Goal: Task Accomplishment & Management: Complete application form

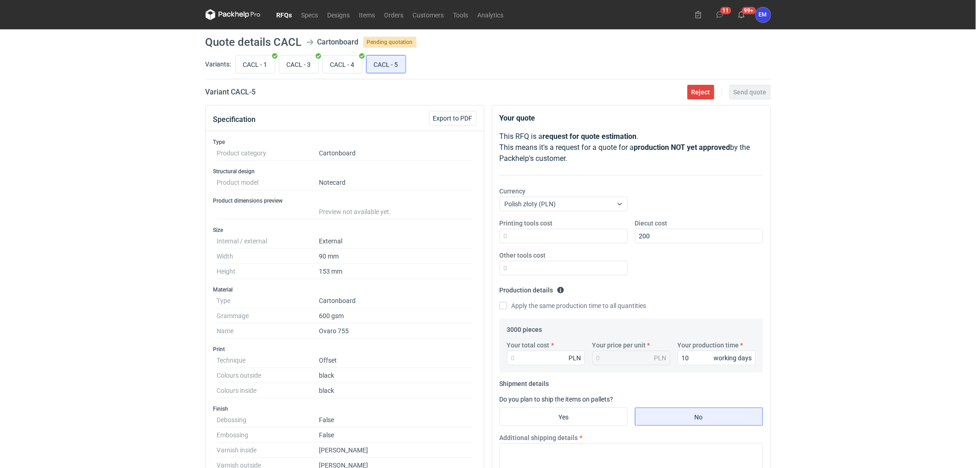
click at [286, 17] on link "RFQs" at bounding box center [284, 14] width 25 height 11
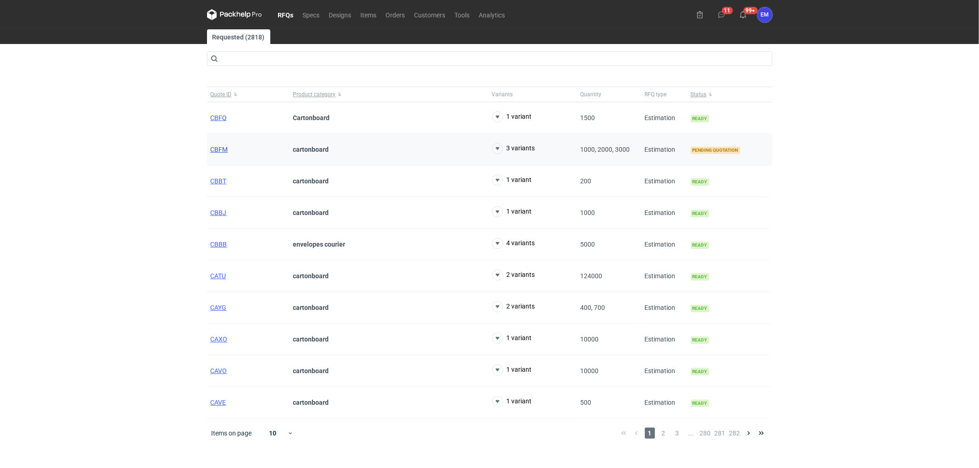
click at [219, 148] on span "CBFM" at bounding box center [219, 149] width 17 height 7
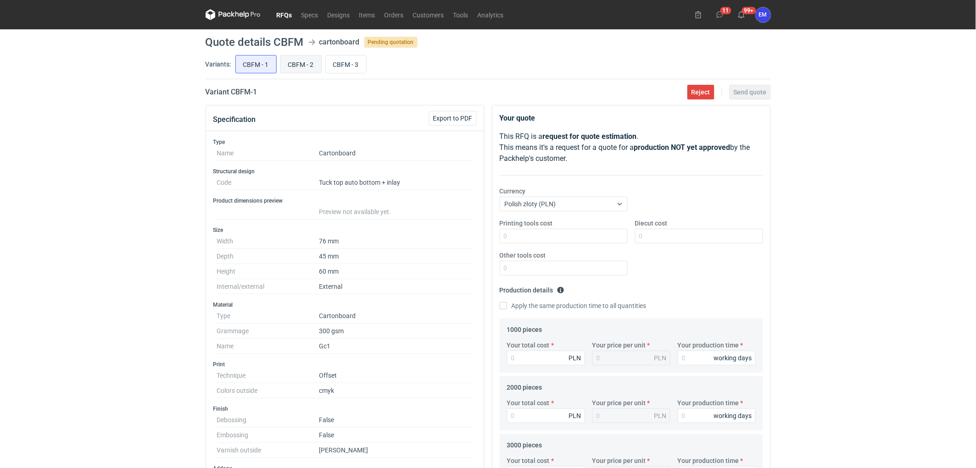
click at [301, 67] on input "CBFM - 2" at bounding box center [301, 64] width 40 height 17
radio input "true"
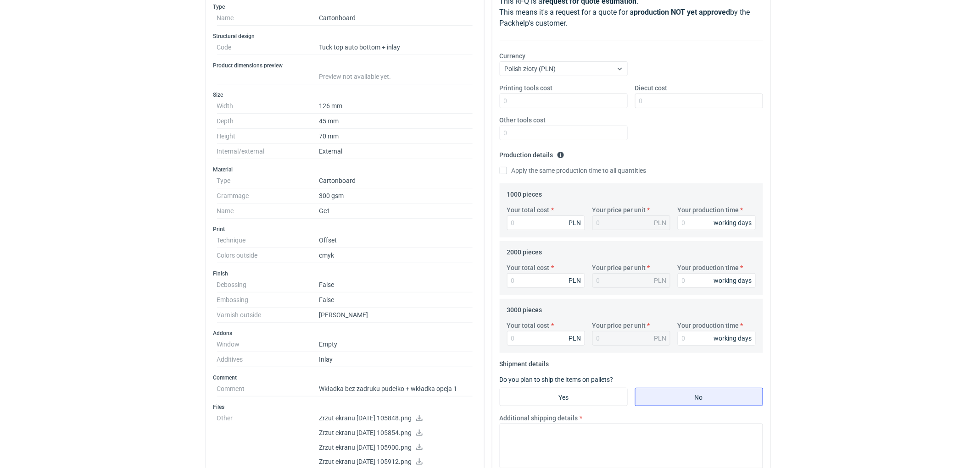
scroll to position [255, 0]
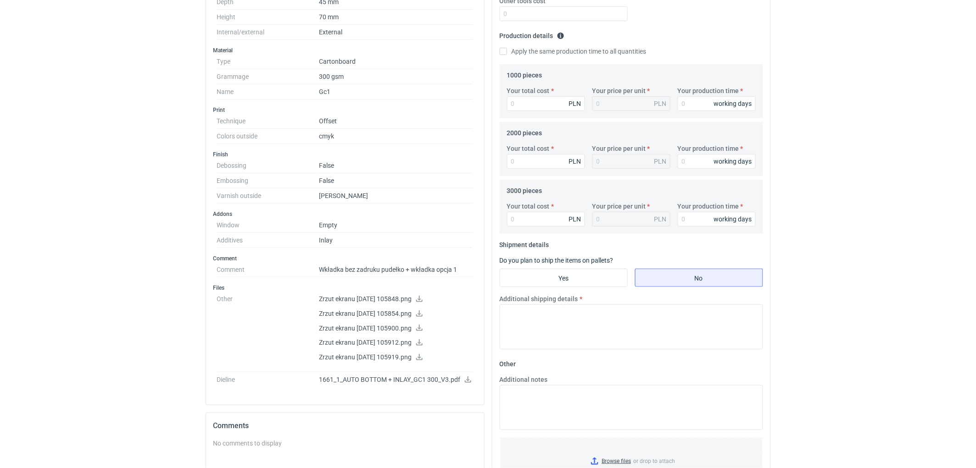
click at [468, 381] on icon at bounding box center [468, 380] width 6 height 6
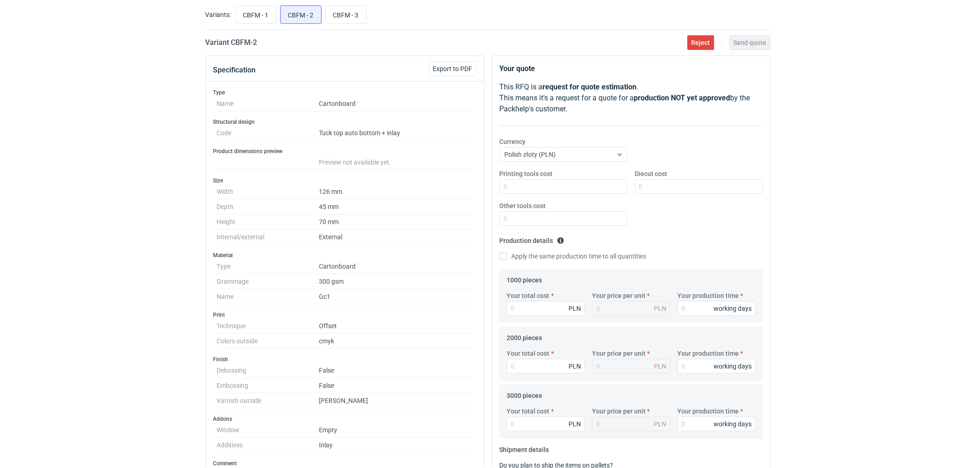
scroll to position [0, 0]
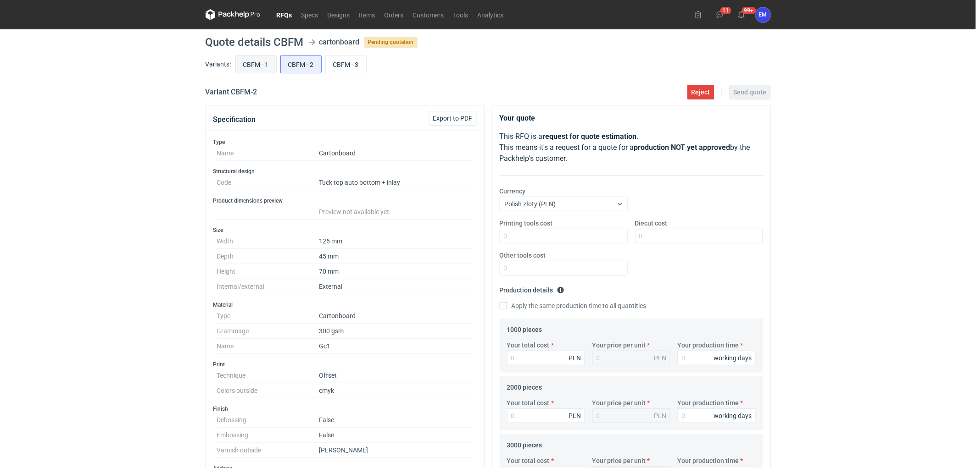
click at [273, 67] on input "CBFM - 1" at bounding box center [256, 64] width 40 height 17
radio input "true"
click at [297, 67] on input "CBFM - 2" at bounding box center [301, 64] width 40 height 17
radio input "true"
click at [350, 67] on input "CBFM - 3" at bounding box center [346, 64] width 40 height 17
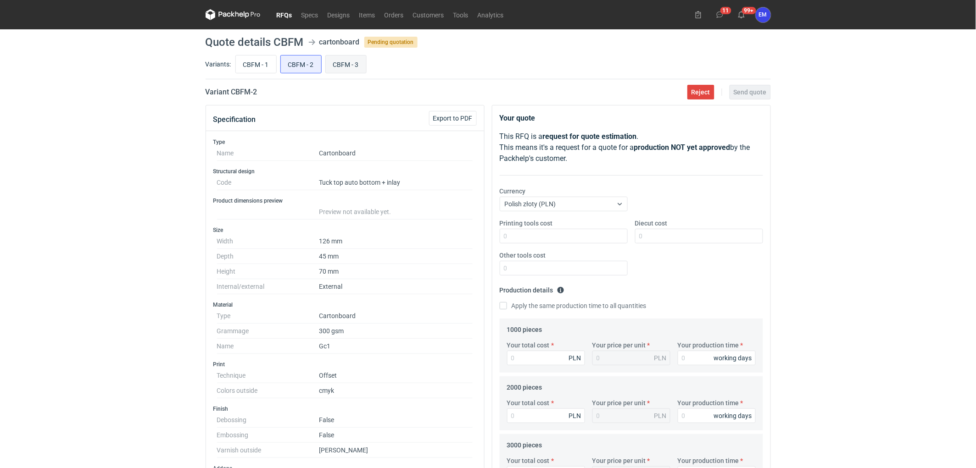
radio input "true"
click at [314, 66] on input "CBFM - 2" at bounding box center [301, 64] width 40 height 17
radio input "true"
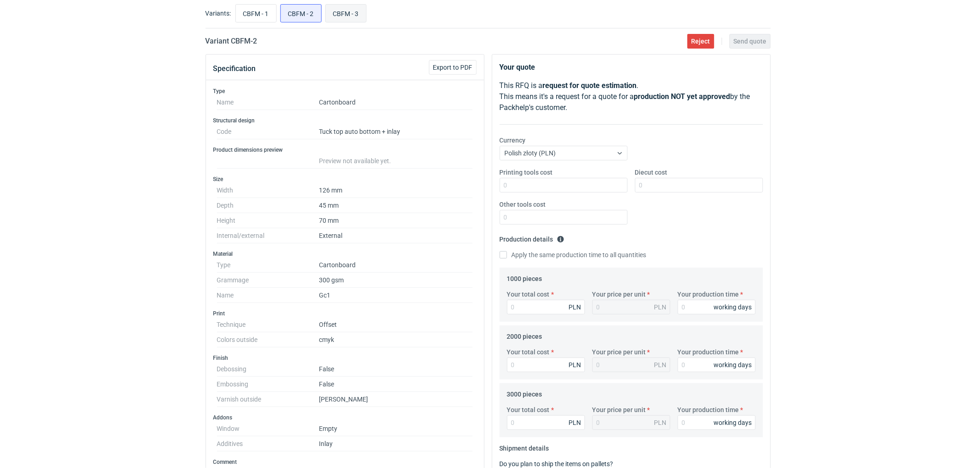
click at [358, 12] on input "CBFM - 3" at bounding box center [346, 13] width 40 height 17
radio input "true"
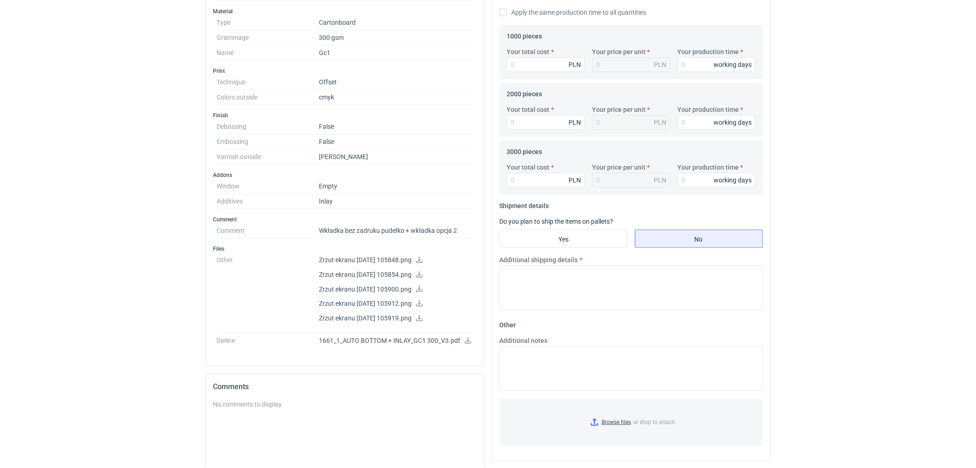
scroll to position [51, 0]
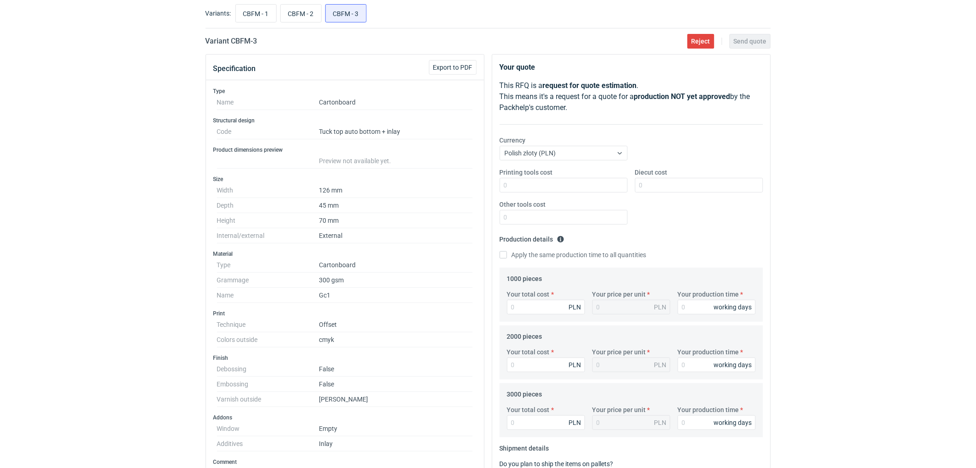
click at [259, 25] on div "Variants: CBFM - 1 CBFM - 2 CBFM - 3" at bounding box center [488, 15] width 565 height 26
click at [262, 17] on input "CBFM - 1" at bounding box center [256, 13] width 40 height 17
radio input "true"
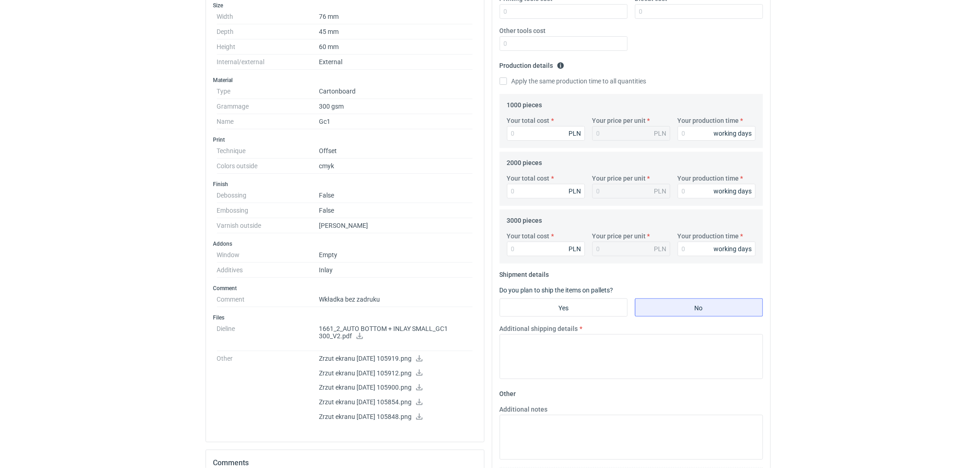
scroll to position [356, 0]
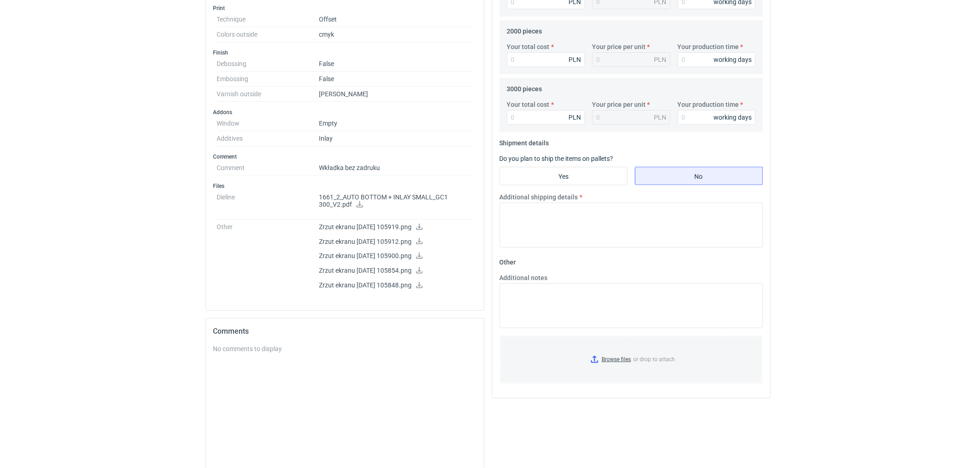
click at [357, 206] on icon at bounding box center [359, 204] width 7 height 6
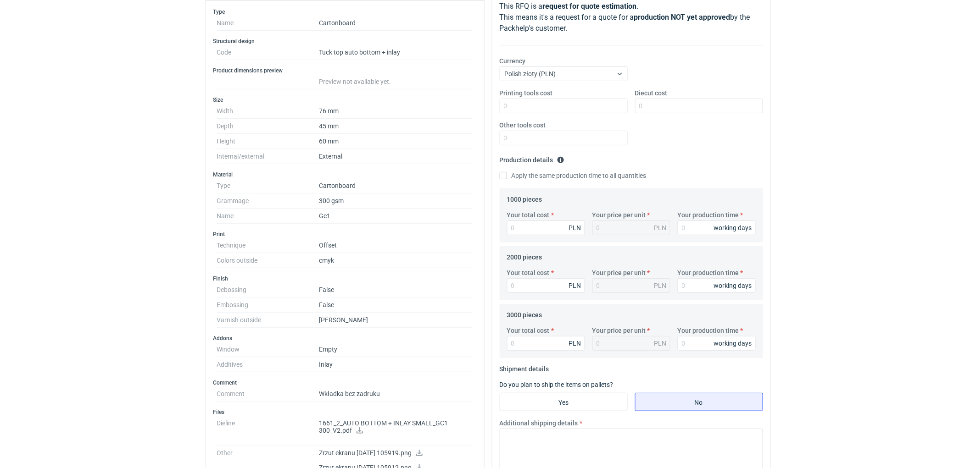
scroll to position [51, 0]
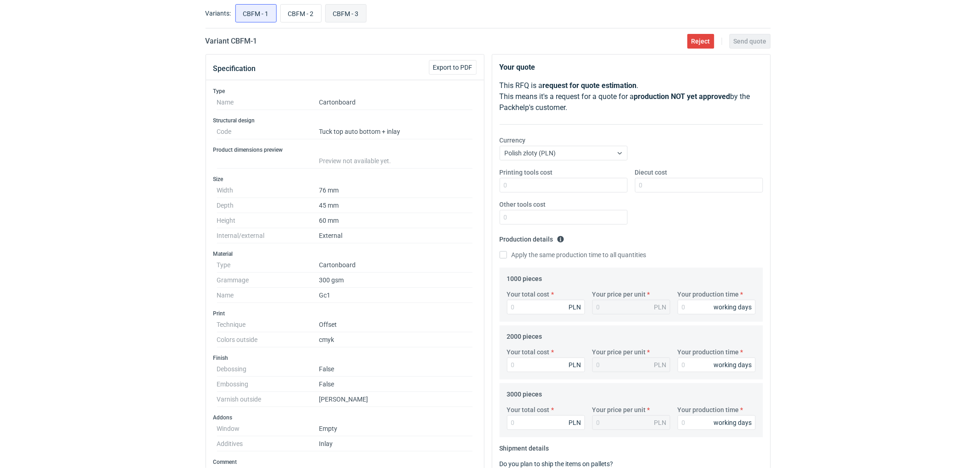
click at [357, 17] on input "CBFM - 3" at bounding box center [346, 13] width 40 height 17
radio input "true"
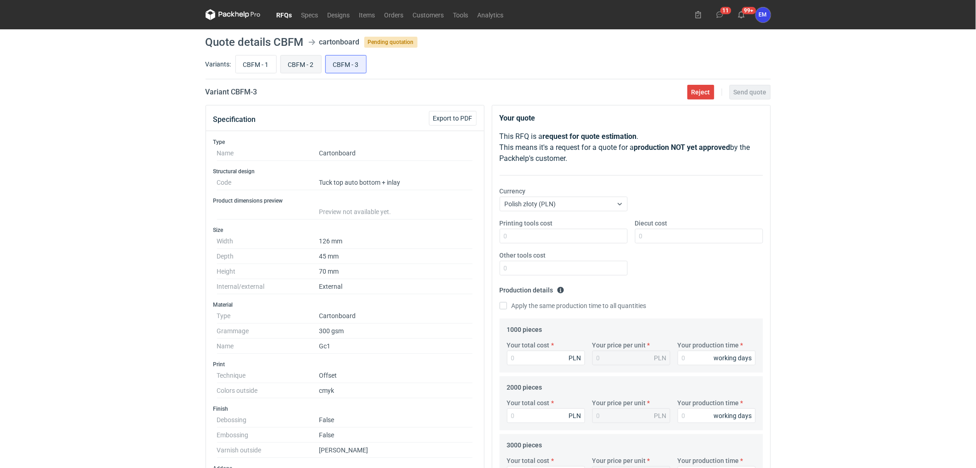
click at [306, 64] on input "CBFM - 2" at bounding box center [301, 64] width 40 height 17
radio input "true"
click at [267, 62] on input "CBFM - 1" at bounding box center [256, 64] width 40 height 17
radio input "true"
click at [310, 67] on input "CBFM - 2" at bounding box center [301, 64] width 40 height 17
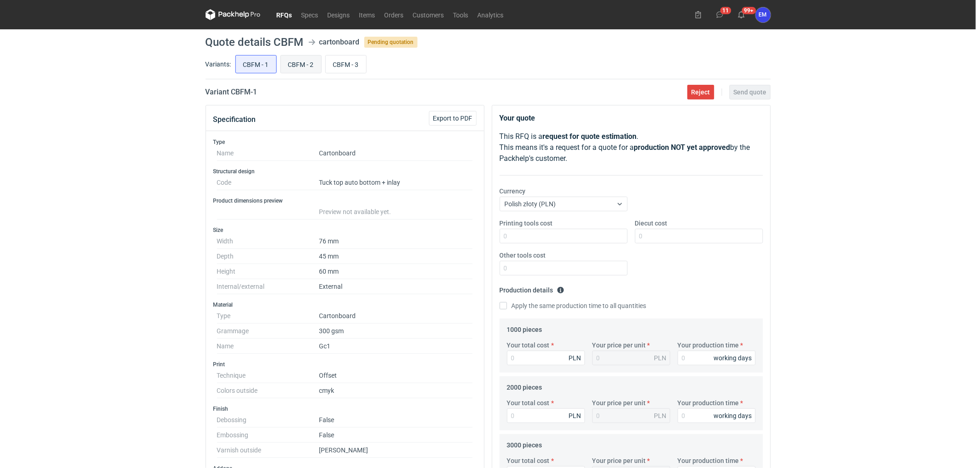
radio input "true"
click at [350, 68] on input "CBFM - 3" at bounding box center [346, 64] width 40 height 17
radio input "true"
click at [252, 65] on input "CBFM - 1" at bounding box center [256, 64] width 40 height 17
radio input "true"
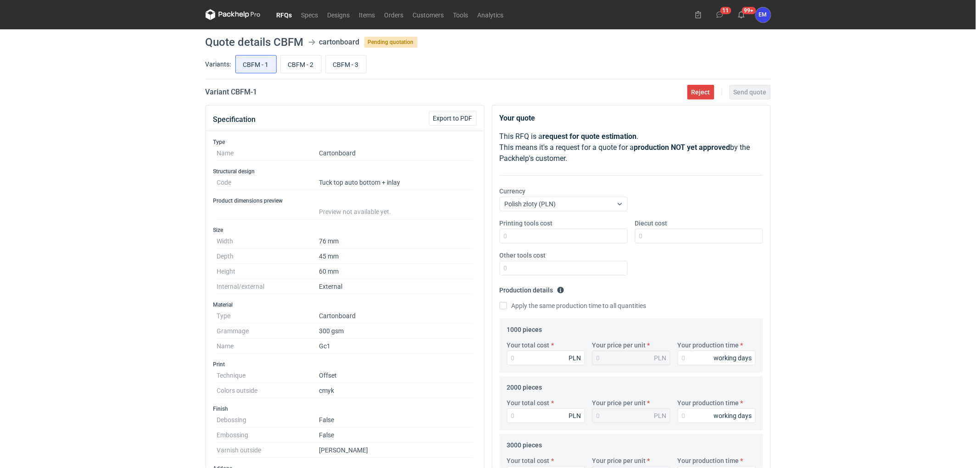
click at [102, 222] on div "RFQs Specs Designs Items Orders Customers Tools Analytics 11 99+ EM Ewelina Mac…" at bounding box center [488, 234] width 976 height 468
click at [98, 228] on div "RFQs Specs Designs Items Orders Customers Tools Analytics 11 99+ EM Ewelina Mac…" at bounding box center [488, 234] width 976 height 468
click at [104, 152] on div "RFQs Specs Designs Items Orders Customers Tools Analytics 11 99+ EM Ewelina Mac…" at bounding box center [488, 234] width 976 height 468
click at [53, 140] on div "RFQs Specs Designs Items Orders Customers Tools Analytics 11 99+ EM Ewelina Mac…" at bounding box center [488, 234] width 976 height 468
click at [128, 150] on div "RFQs Specs Designs Items Orders Customers Tools Analytics 11 99+ EM Ewelina Mac…" at bounding box center [488, 234] width 976 height 468
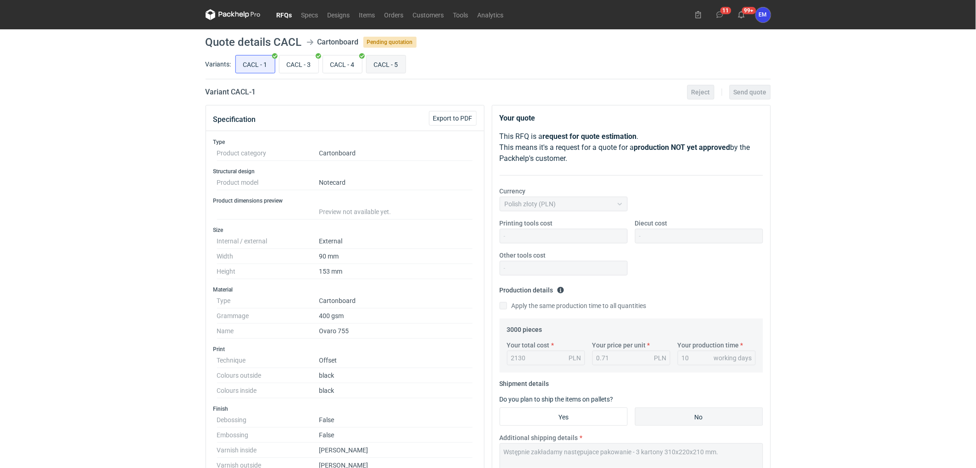
click at [386, 58] on input "CACL - 5" at bounding box center [386, 64] width 39 height 17
radio input "true"
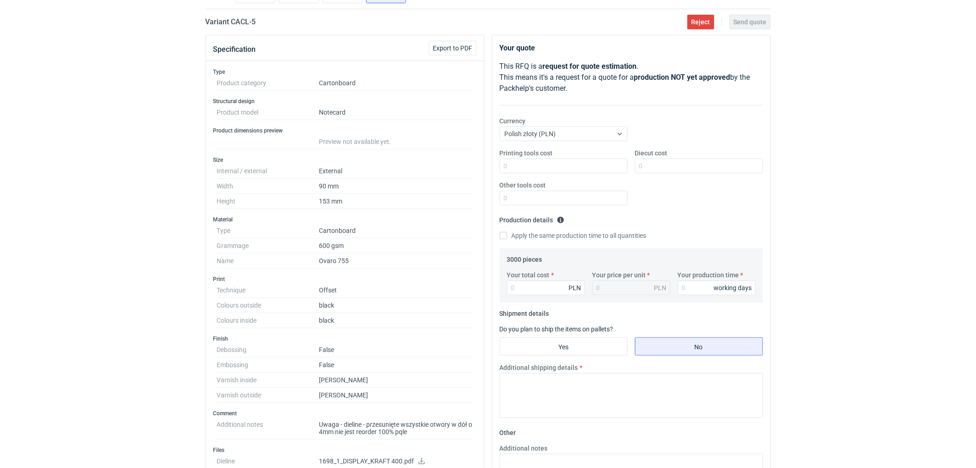
scroll to position [51, 0]
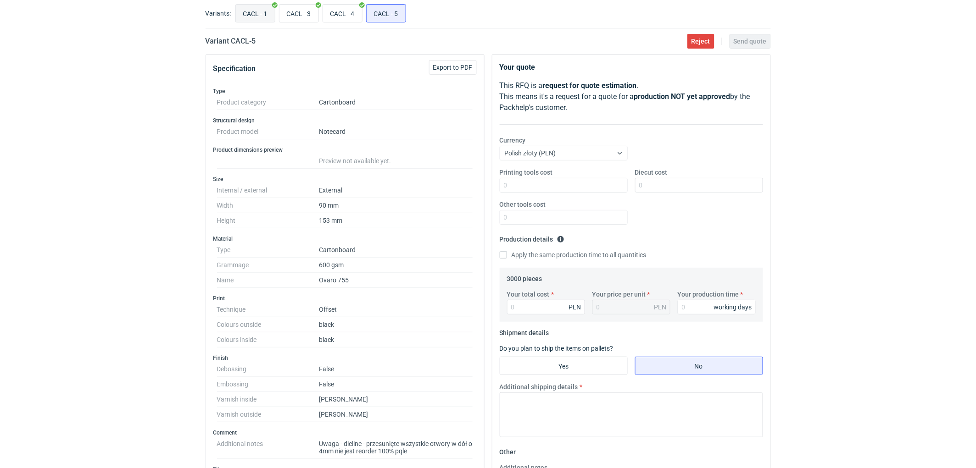
drag, startPoint x: 264, startPoint y: 7, endPoint x: 259, endPoint y: 12, distance: 6.8
click at [263, 7] on input "CACL - 1" at bounding box center [255, 13] width 39 height 17
radio input "true"
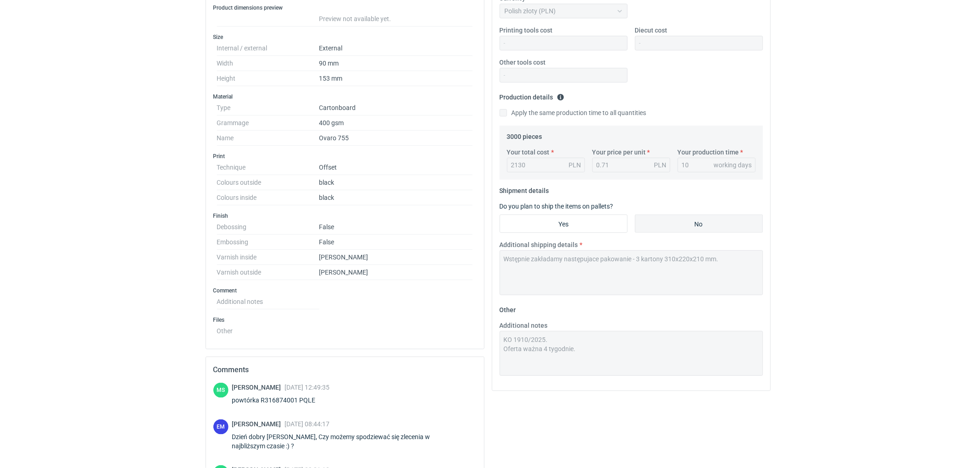
scroll to position [334, 0]
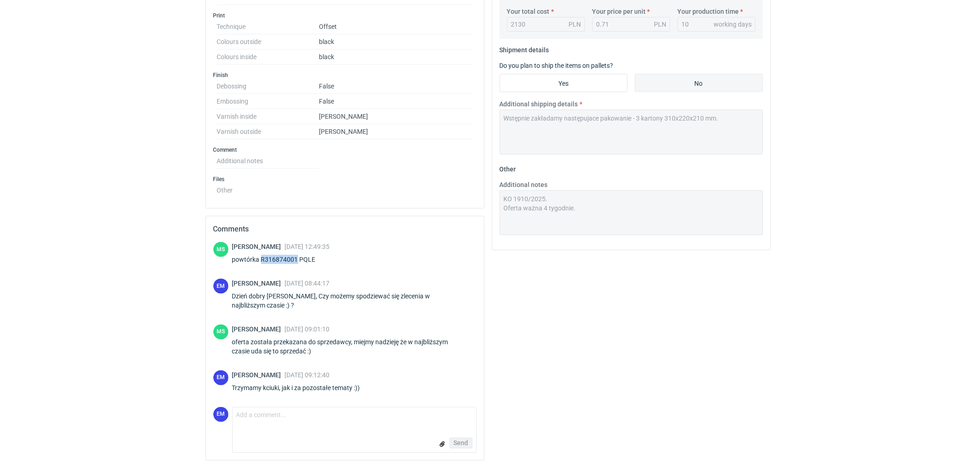
drag, startPoint x: 261, startPoint y: 260, endPoint x: 296, endPoint y: 258, distance: 35.9
click at [296, 258] on div "powtórka R316874001 PQLE" at bounding box center [281, 259] width 98 height 9
copy div "R316874001"
drag, startPoint x: 69, startPoint y: 248, endPoint x: 157, endPoint y: 308, distance: 106.0
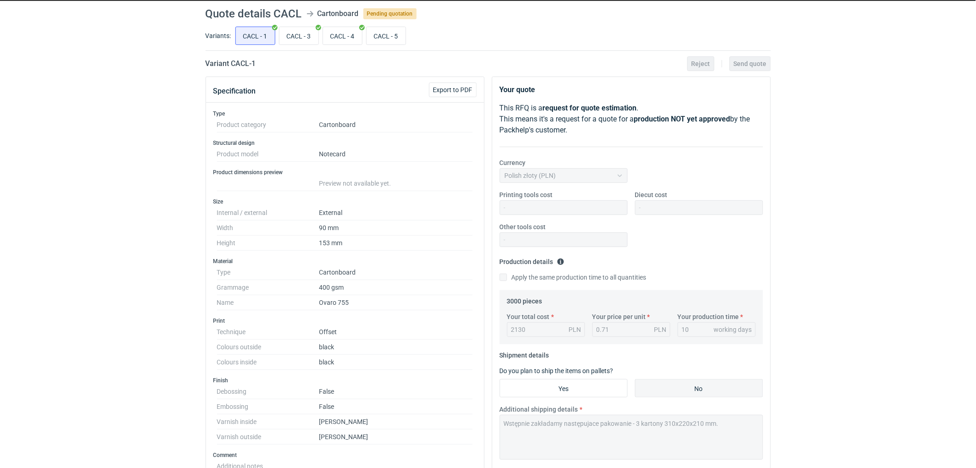
scroll to position [0, 0]
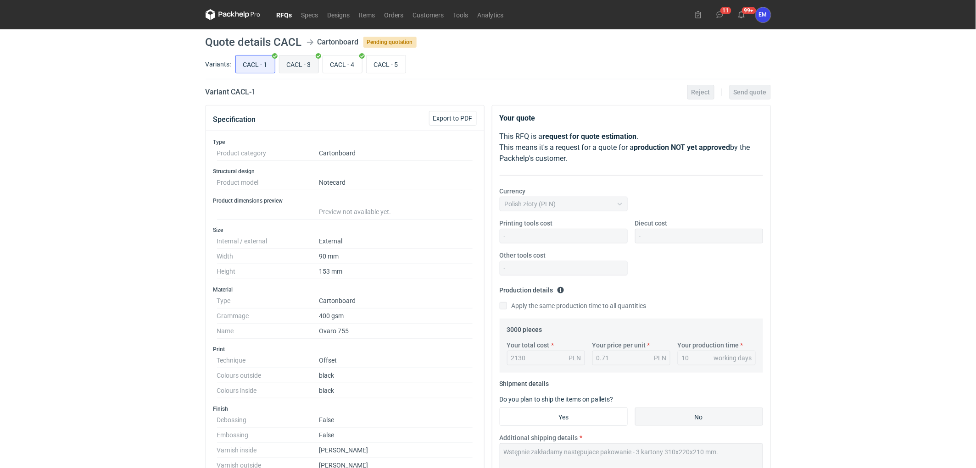
click at [293, 60] on input "CACL - 3" at bounding box center [298, 64] width 39 height 17
radio input "true"
click at [267, 65] on input "CACL - 1" at bounding box center [255, 64] width 39 height 17
radio input "true"
click at [139, 140] on div "RFQs Specs Designs Items Orders Customers Tools Analytics 11 99+ EM [PERSON_NAM…" at bounding box center [488, 234] width 976 height 468
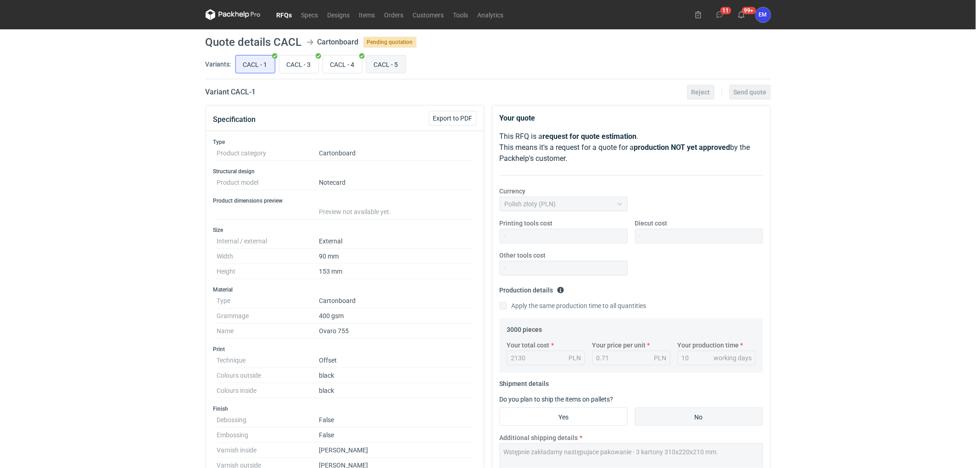
click at [383, 67] on input "CACL - 5" at bounding box center [386, 64] width 39 height 17
radio input "true"
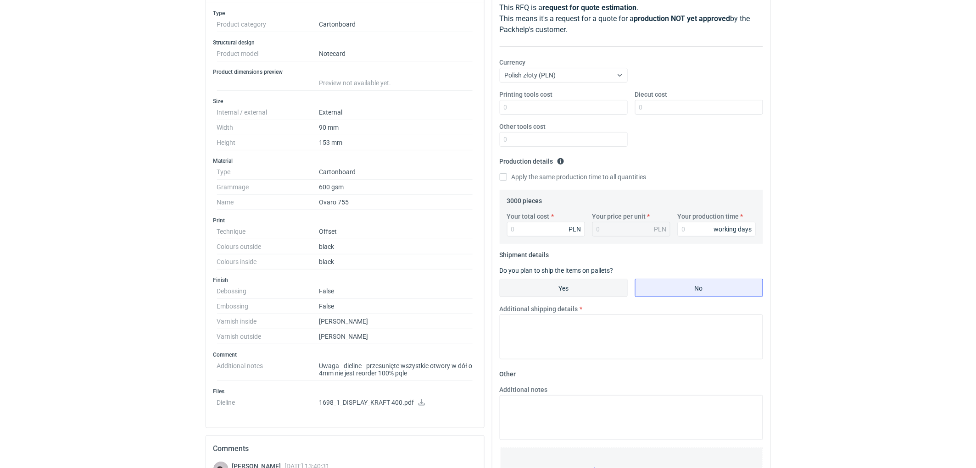
scroll to position [204, 0]
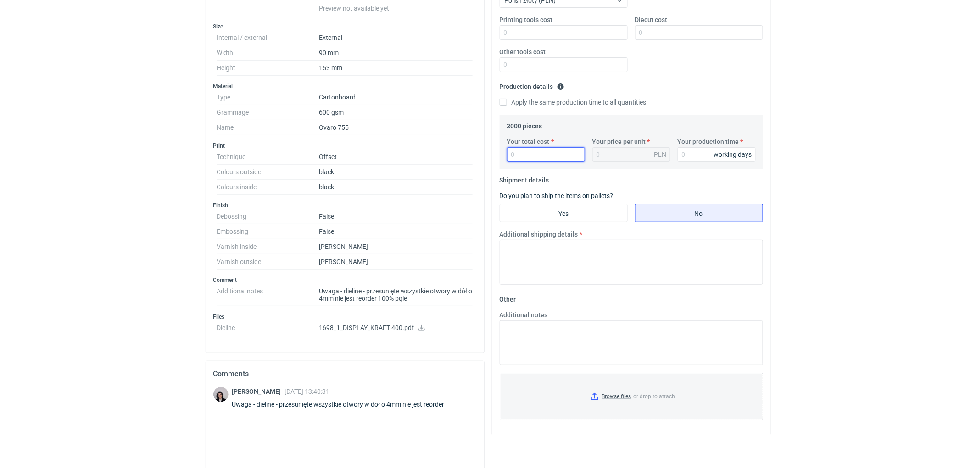
click at [540, 156] on input "Your total cost" at bounding box center [546, 154] width 78 height 15
type input "2130"
type input "0.71"
type input "2130"
click at [693, 148] on input "Your production time" at bounding box center [717, 154] width 78 height 15
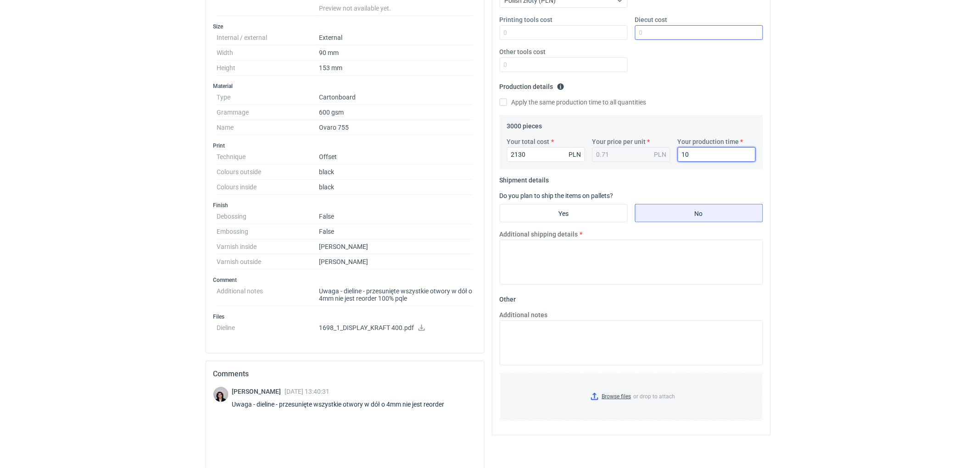
type input "10"
click at [658, 31] on input "Diecut cost" at bounding box center [699, 32] width 128 height 15
type input "2"
click at [667, 33] on input "Diecut cost" at bounding box center [699, 32] width 128 height 15
type input "140"
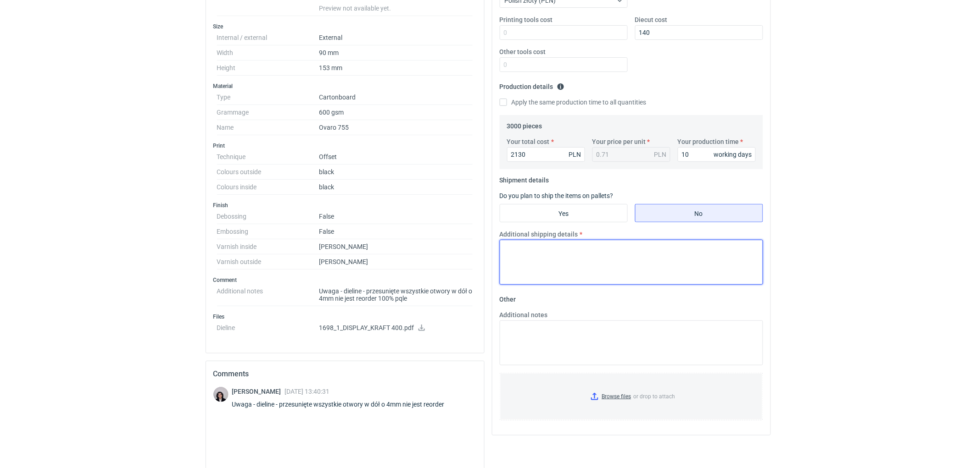
click at [538, 276] on textarea "Additional shipping details" at bounding box center [631, 262] width 263 height 45
click at [663, 255] on textarea "Wstepnie zakładamy następujące pakowanie-" at bounding box center [631, 262] width 263 height 45
type textarea "Wstepnie zakładamy następujące pakowanie- 3 kartony 310x220x210mm."
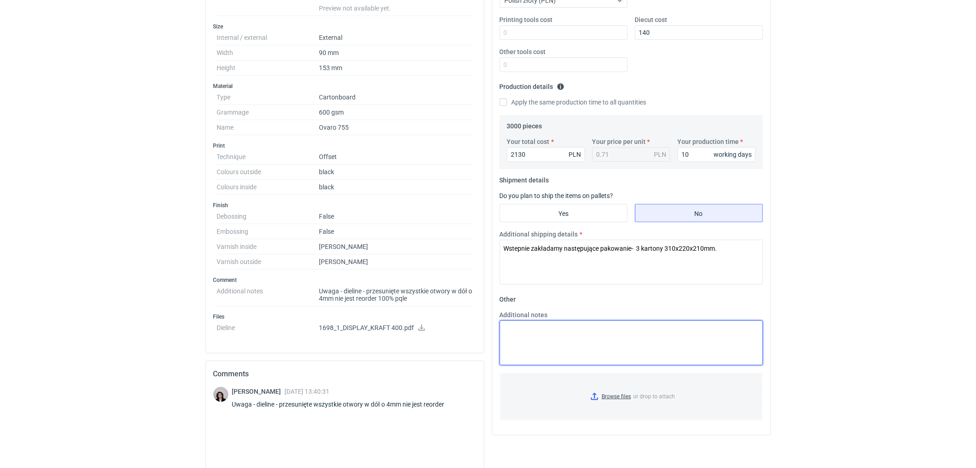
click at [588, 334] on textarea "Additional notes" at bounding box center [631, 343] width 263 height 45
type textarea "O"
click at [567, 327] on textarea "KO 3145/2025. Oferta ważna 4 tygodnie." at bounding box center [631, 343] width 263 height 45
click at [550, 327] on textarea "KO 3145/2025. Nowy wykrojnik ze względu na przesunięcie otworów. Oferta ważna 4…" at bounding box center [631, 343] width 263 height 45
click at [640, 351] on textarea "KO 3145/2025. Nowy wykrojnik ze względu na przesunięcie otworów. Oferta ważna 4…" at bounding box center [631, 343] width 263 height 45
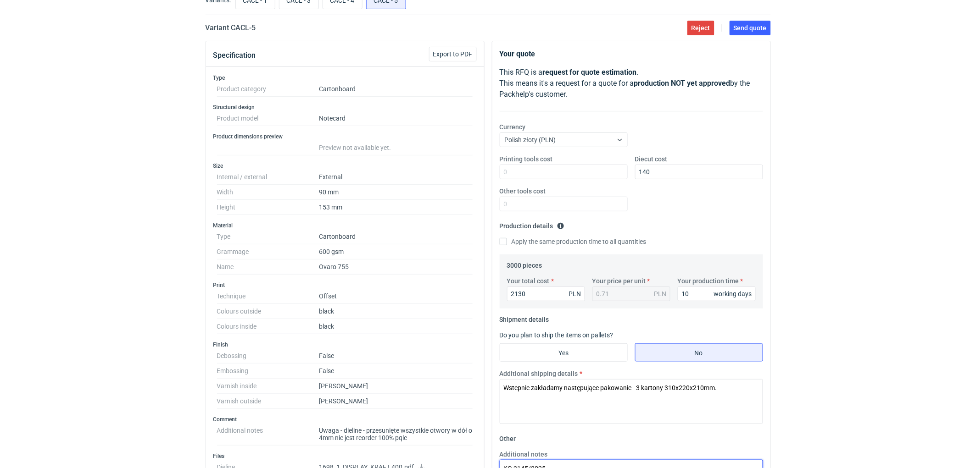
scroll to position [0, 0]
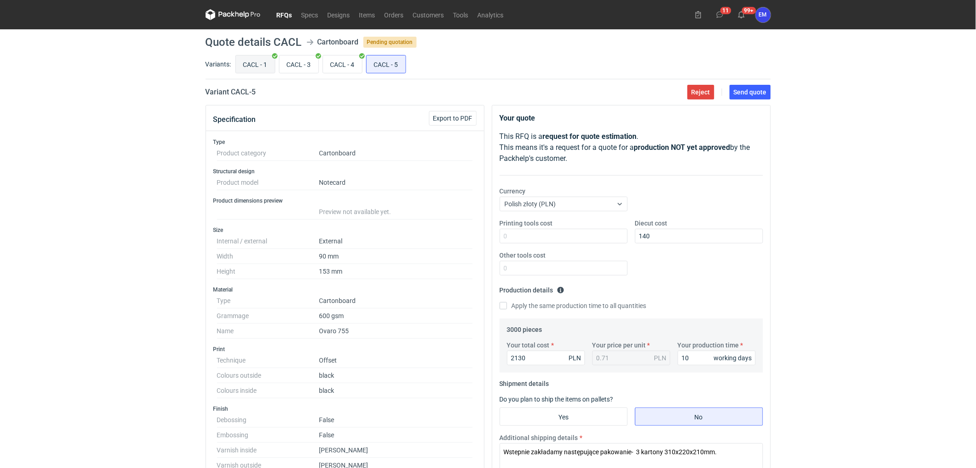
type textarea "KO 3145/2025. Nowy wykrojnik ze względu na przesunięcie otworów. Oferta ważna 4…"
click at [251, 62] on input "CACL - 1" at bounding box center [255, 64] width 39 height 17
radio input "true"
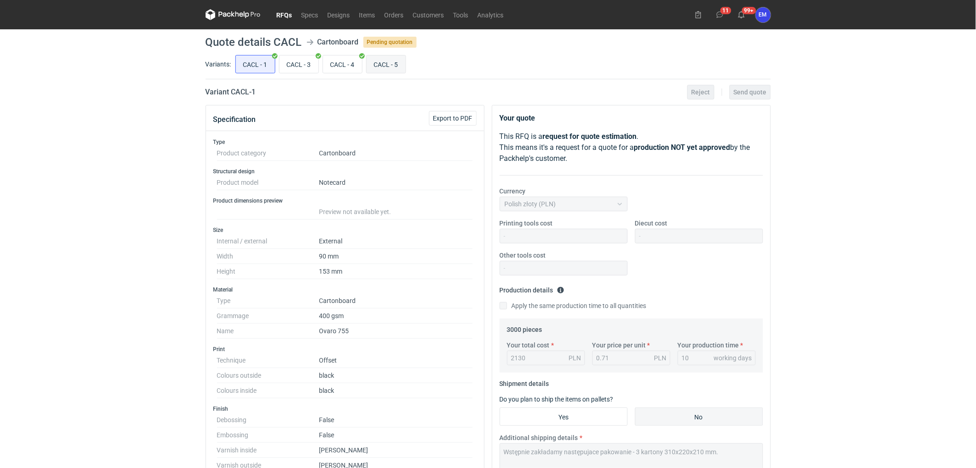
click at [375, 67] on input "CACL - 5" at bounding box center [386, 64] width 39 height 17
radio input "true"
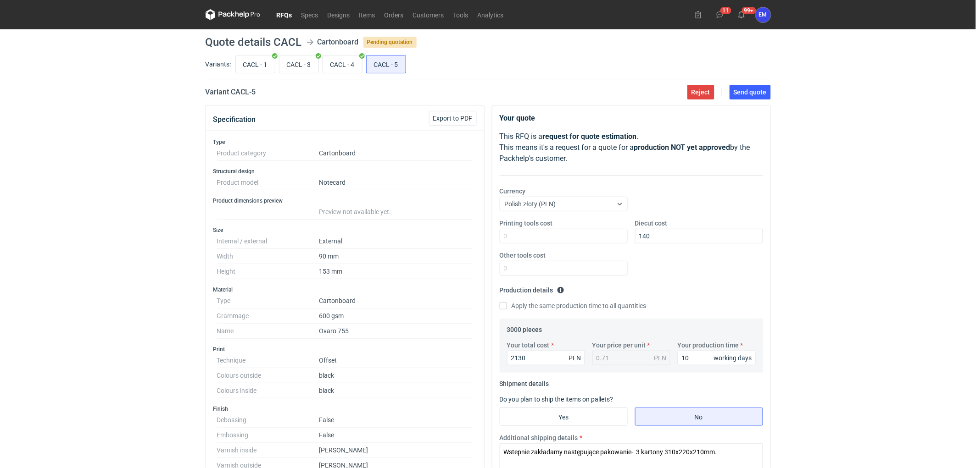
click at [896, 276] on div "RFQs Specs Designs Items Orders Customers Tools Analytics 11 99+ EM [PERSON_NAM…" at bounding box center [488, 234] width 976 height 468
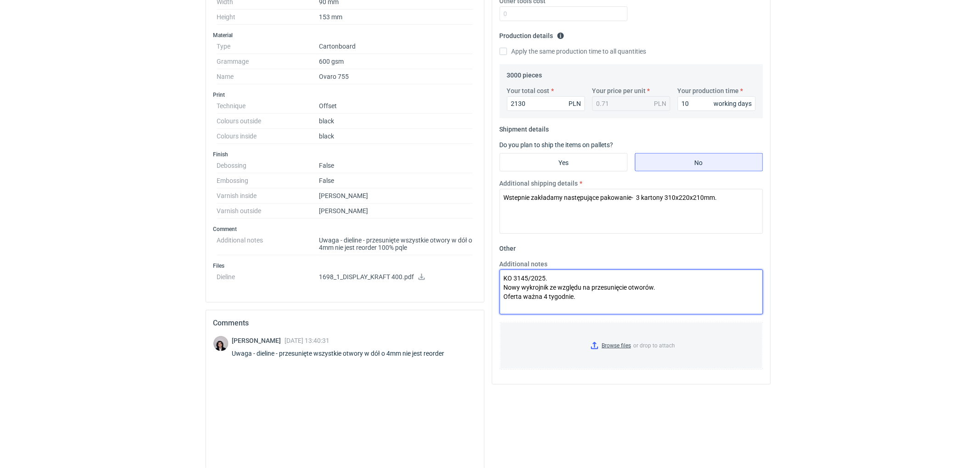
click at [579, 272] on textarea "KO 3145/2025. Nowy wykrojnik ze względu na przesunięcie otworów. Oferta ważna 4…" at bounding box center [631, 292] width 263 height 45
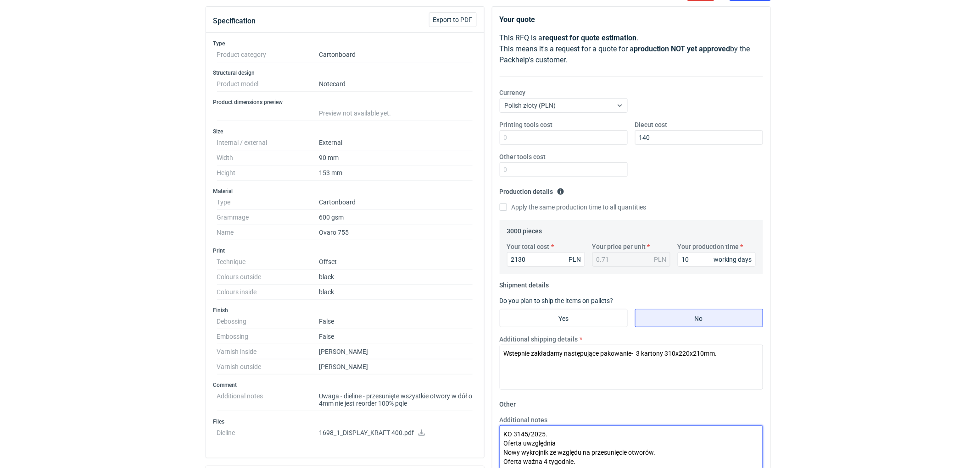
scroll to position [0, 0]
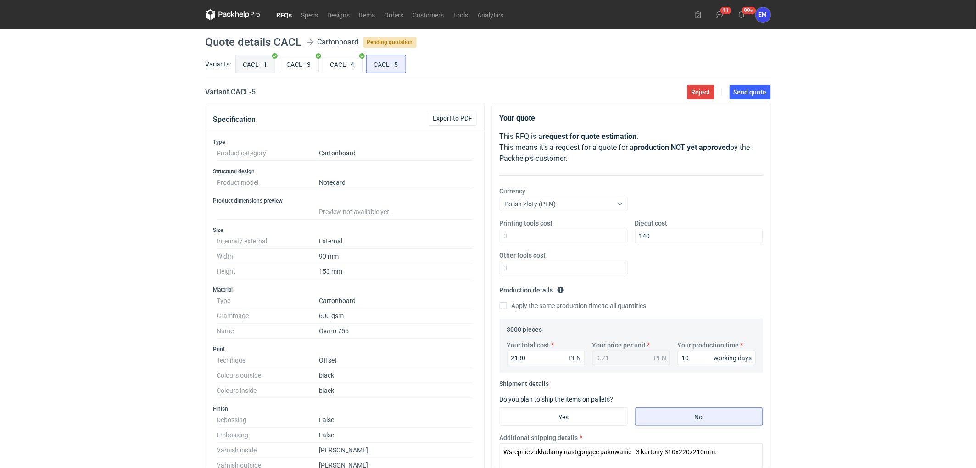
type textarea "KO 3145/2025. Oferta uwzględnia Nowy wykrojnik ze względu na przesunięcie otwor…"
click at [274, 64] on input "CACL - 1" at bounding box center [255, 64] width 39 height 17
radio input "true"
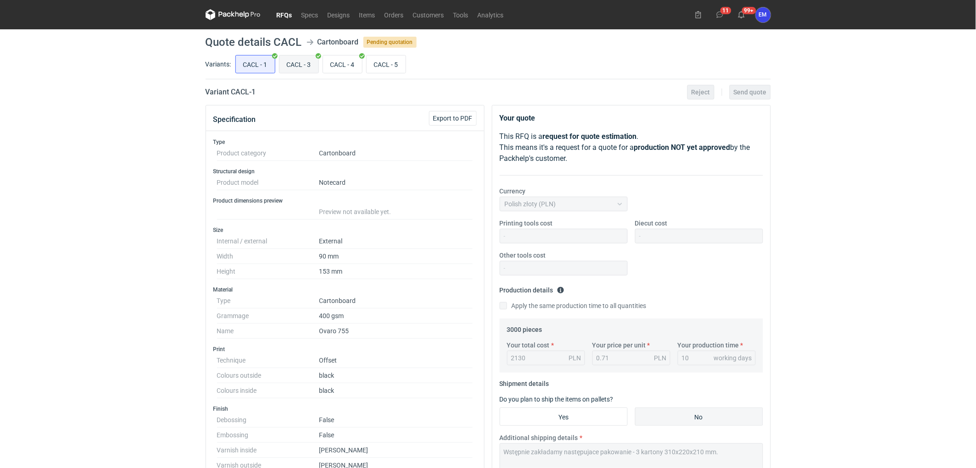
click at [297, 58] on input "CACL - 3" at bounding box center [298, 64] width 39 height 17
radio input "true"
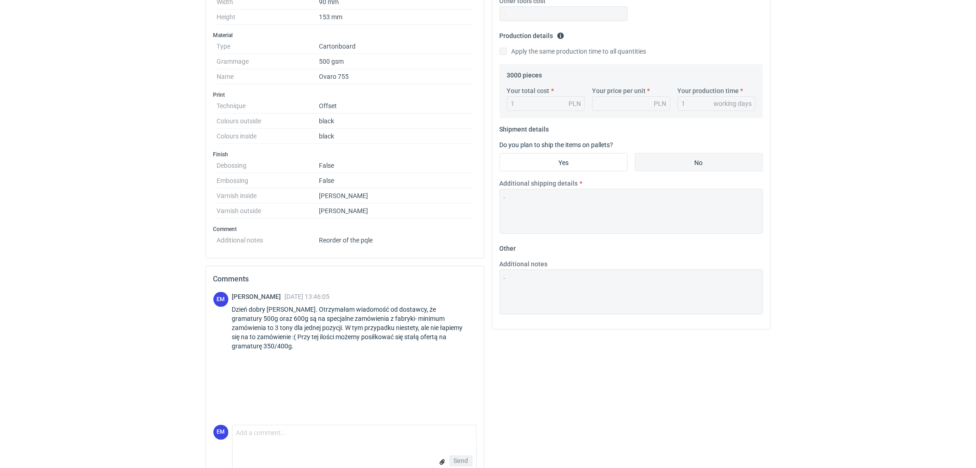
scroll to position [273, 0]
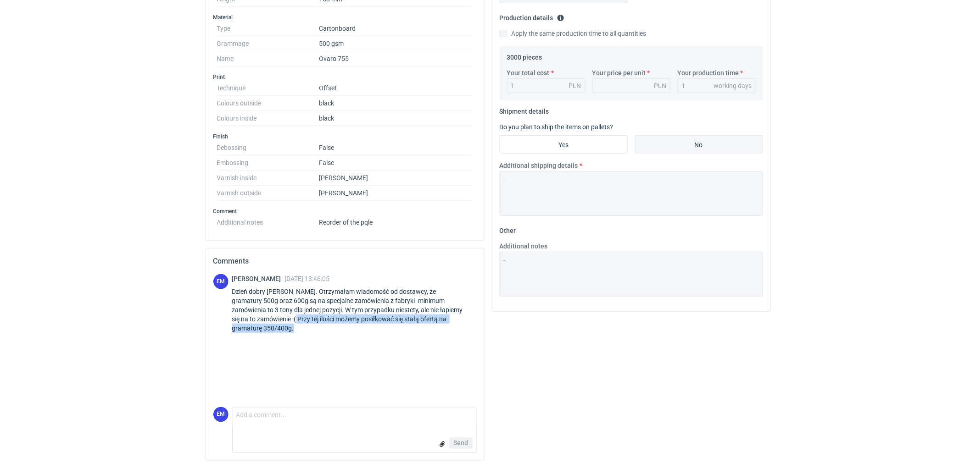
drag, startPoint x: 272, startPoint y: 318, endPoint x: 281, endPoint y: 324, distance: 11.2
click at [281, 324] on div "Dzień dobry [PERSON_NAME]. Otrzymałam wiadomość od dostawcy, że gramatury 500g …" at bounding box center [354, 310] width 245 height 46
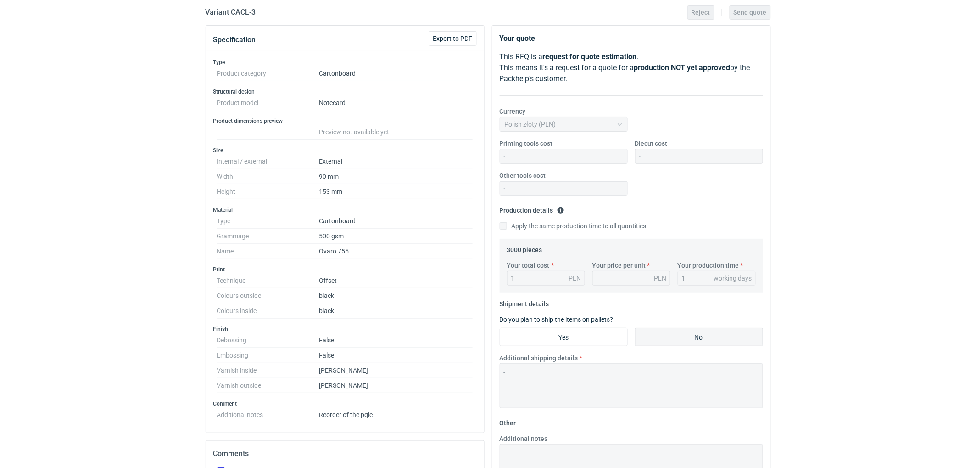
scroll to position [0, 0]
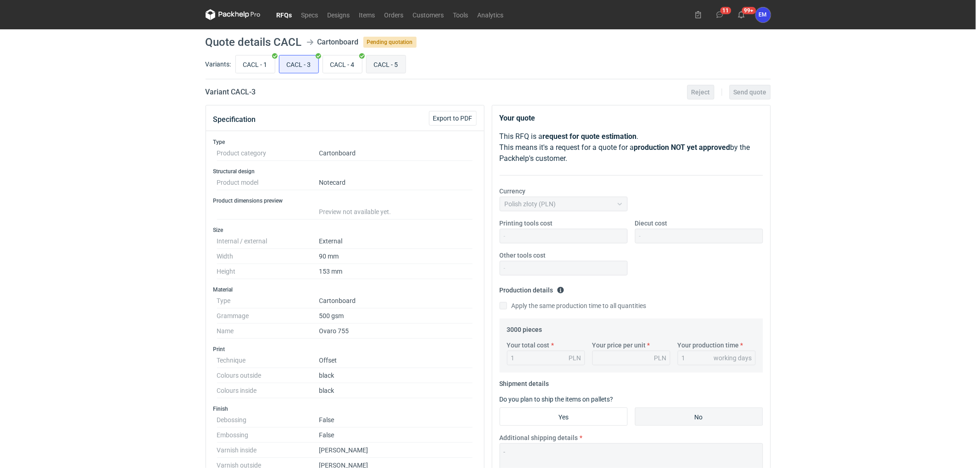
click at [376, 73] on label "CACL - 5" at bounding box center [386, 64] width 40 height 18
click at [376, 73] on input "CACL - 5" at bounding box center [386, 64] width 39 height 17
radio input "true"
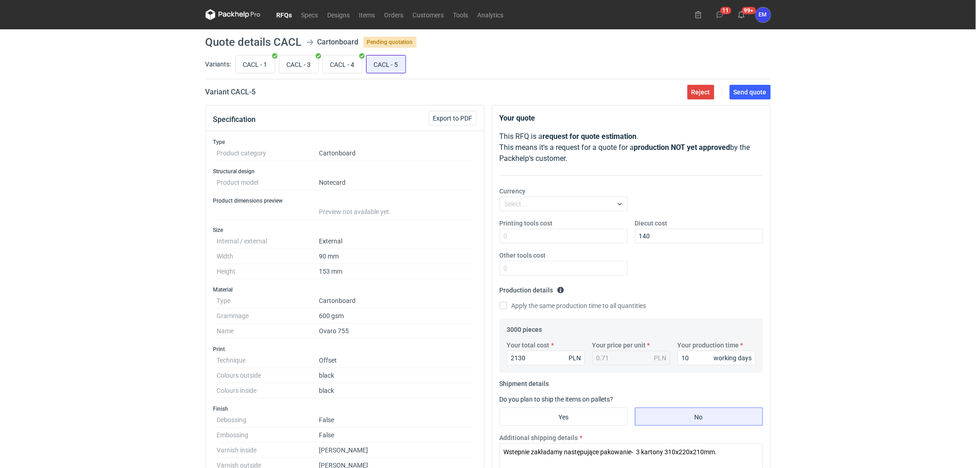
click at [395, 60] on input "CACL - 5" at bounding box center [386, 64] width 39 height 17
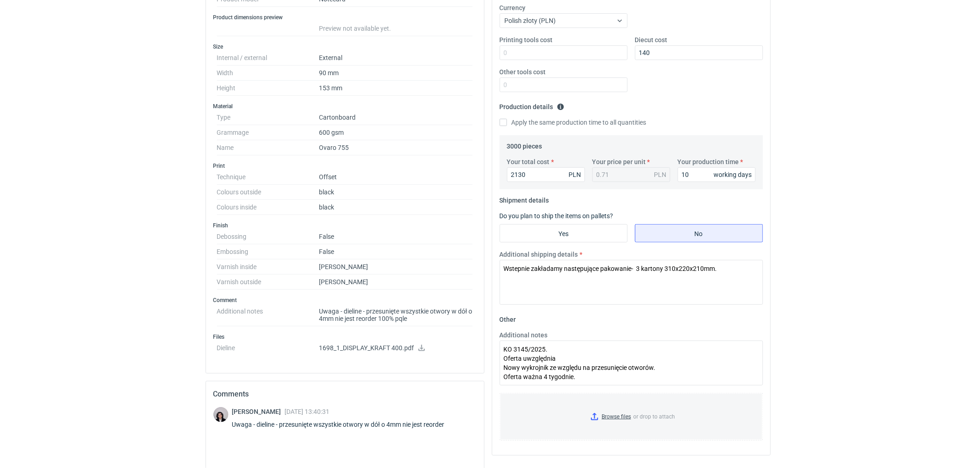
scroll to position [255, 0]
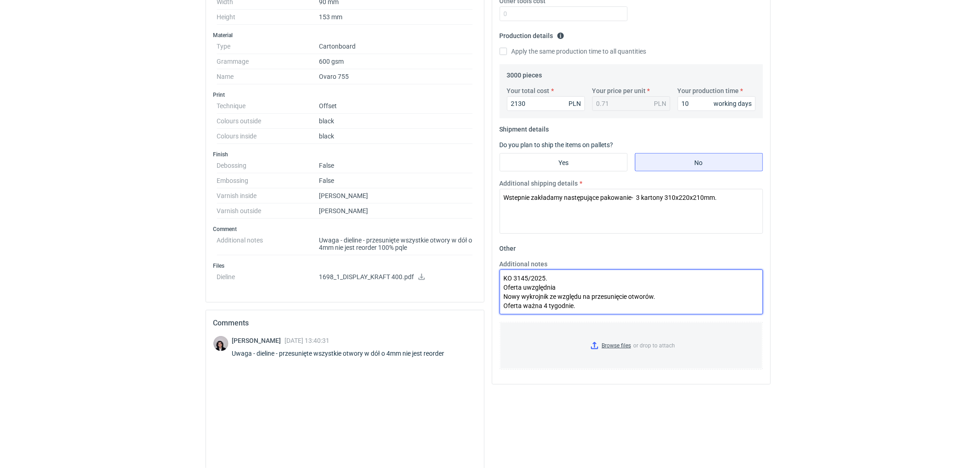
click at [572, 285] on textarea "KO 3145/2025. Oferta uwzględnia Nowy wykrojnik ze względu na przesunięcie otwor…" at bounding box center [631, 292] width 263 height 45
paste textarea "Przy tej ilości możemy posiłkować się stałą ofertą na gramaturę 350/400g."
drag, startPoint x: 561, startPoint y: 285, endPoint x: 710, endPoint y: 288, distance: 148.7
click at [710, 288] on textarea "KO 3145/2025. Oferta uwzględnia Przy tej ilości możemy posiłkować się stałą ofe…" at bounding box center [631, 292] width 263 height 45
click at [621, 288] on textarea "KO 3145/2025. Oferta uwzględnia podłoże na gramaturę 350/400g. Nowy wykrojnik z…" at bounding box center [631, 292] width 263 height 45
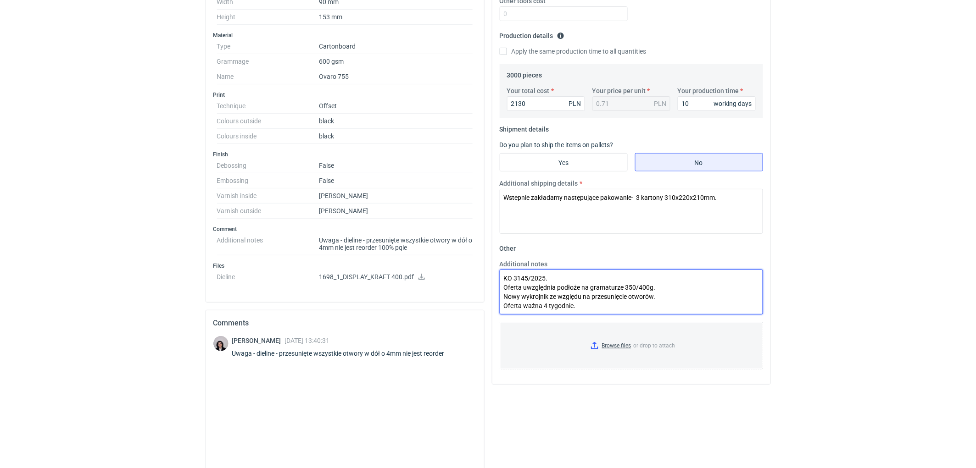
click at [638, 288] on textarea "KO 3145/2025. Oferta uwzględnia podłoże na gramaturze 350/400g. Nowy wykrojnik …" at bounding box center [631, 292] width 263 height 45
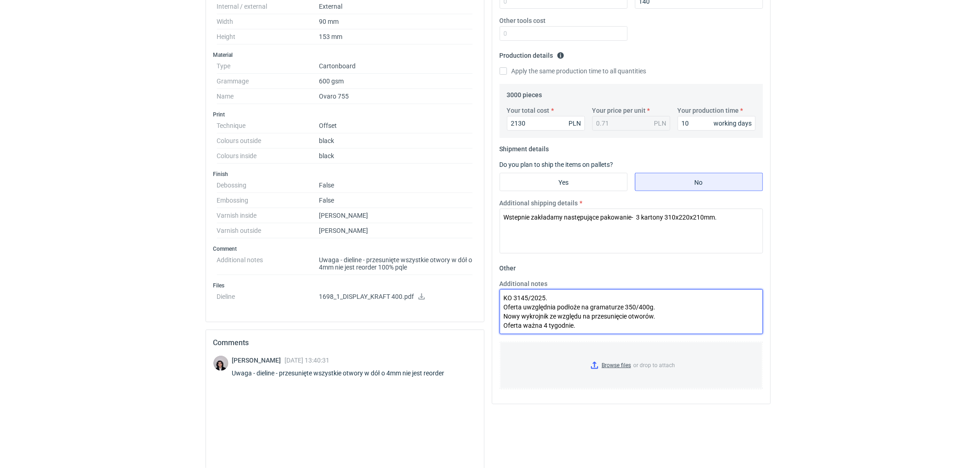
click at [638, 307] on textarea "KO 3145/2025. Oferta uwzględnia podłoże na gramaturze 350/400g. Nowy wykrojnik …" at bounding box center [631, 311] width 263 height 45
click at [655, 308] on textarea "KO 3145/2025. Oferta uwzględnia podłoże na gramaturze 400g. Nowy wykrojnik ze w…" at bounding box center [631, 311] width 263 height 45
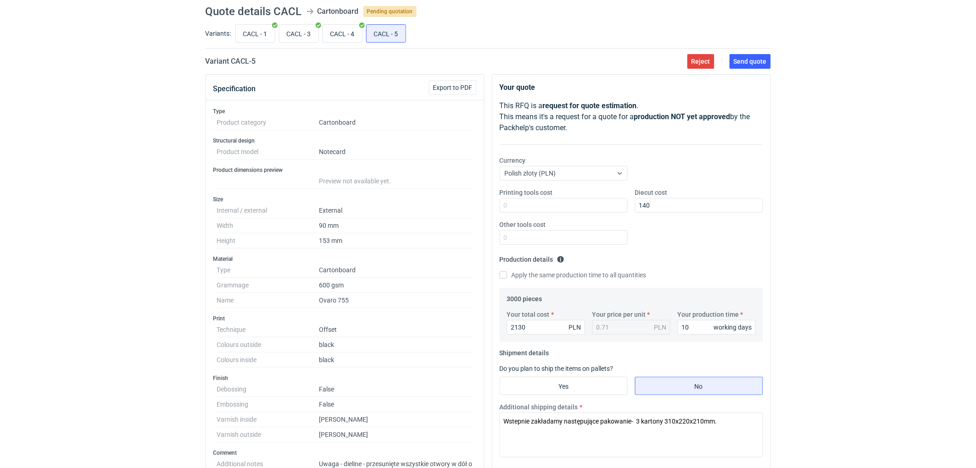
scroll to position [286, 0]
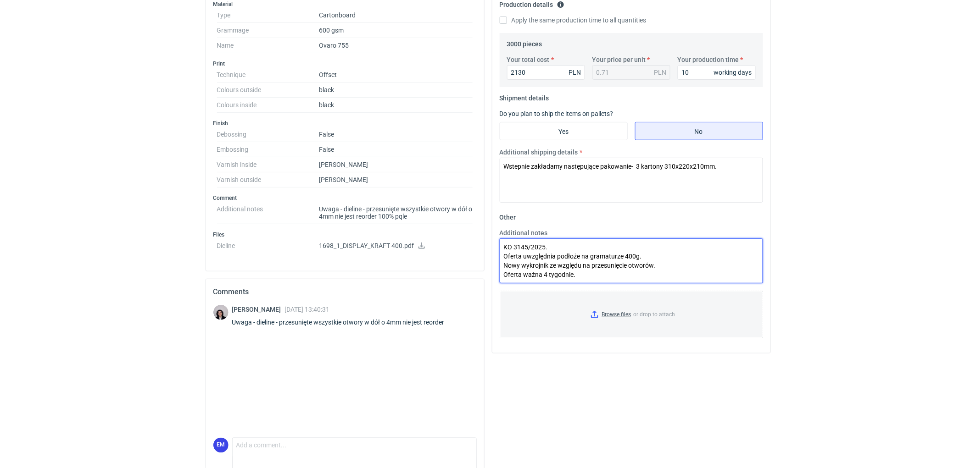
click at [640, 274] on textarea "KO 3145/2025. Oferta uwzględnia podłoże na gramaturze 400g. Nowy wykrojnik ze w…" at bounding box center [631, 261] width 263 height 45
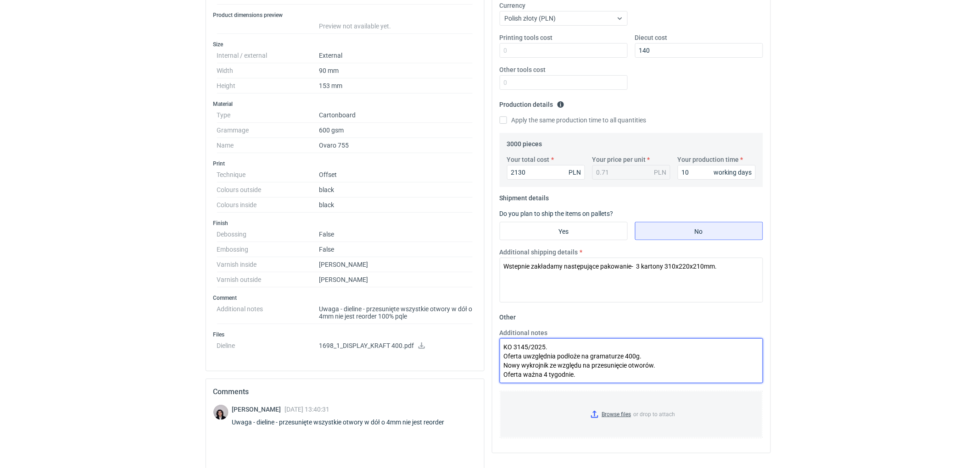
scroll to position [184, 0]
type textarea "KO 3145/2025. Oferta uwzględnia podłoże na gramaturze 400g. Nowy wykrojnik ze w…"
click at [832, 284] on html "RFQs Specs Designs Items Orders Customers Tools Analytics 11 99+ EM [PERSON_NAM…" at bounding box center [488, 50] width 976 height 468
click at [885, 284] on html "RFQs Specs Designs Items Orders Customers Tools Analytics 11 99+ EM [PERSON_NAM…" at bounding box center [488, 50] width 976 height 468
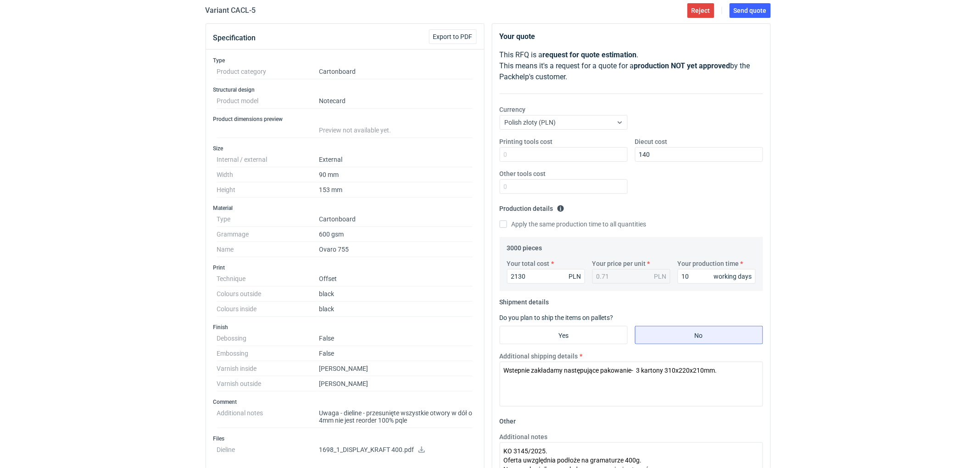
scroll to position [0, 0]
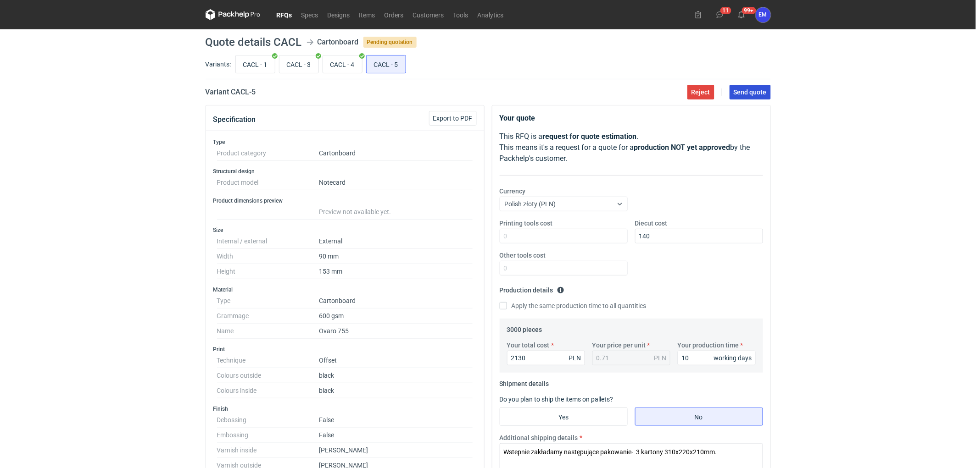
click at [750, 89] on span "Send quote" at bounding box center [750, 92] width 33 height 6
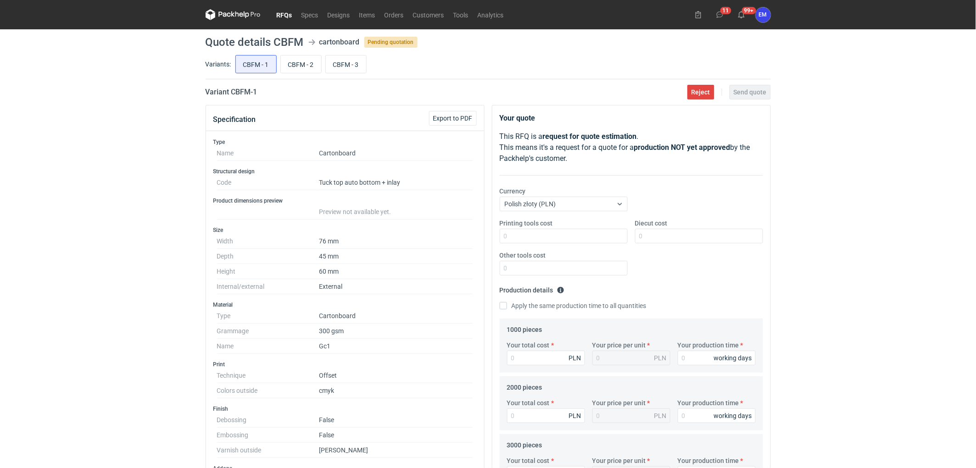
drag, startPoint x: 2, startPoint y: 228, endPoint x: 50, endPoint y: 226, distance: 48.7
click at [6, 227] on div "RFQs Specs Designs Items Orders Customers Tools Analytics 11 99+ EM Ewelina Mac…" at bounding box center [488, 234] width 976 height 468
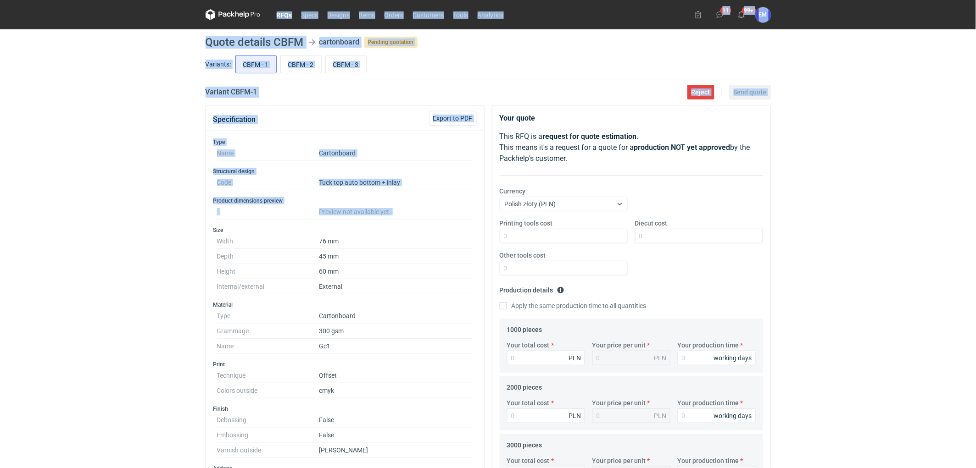
click at [78, 207] on div "RFQs Specs Designs Items Orders Customers Tools Analytics 11 99+ EM Ewelina Mac…" at bounding box center [488, 234] width 976 height 468
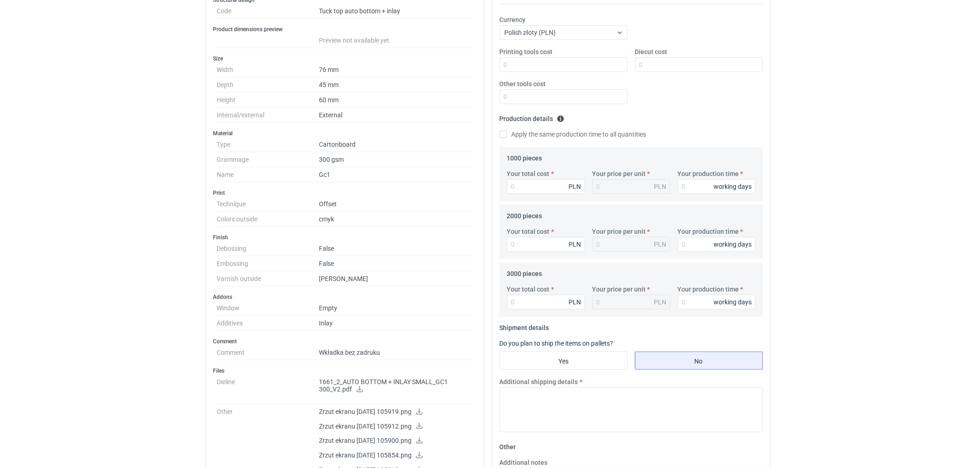
scroll to position [255, 0]
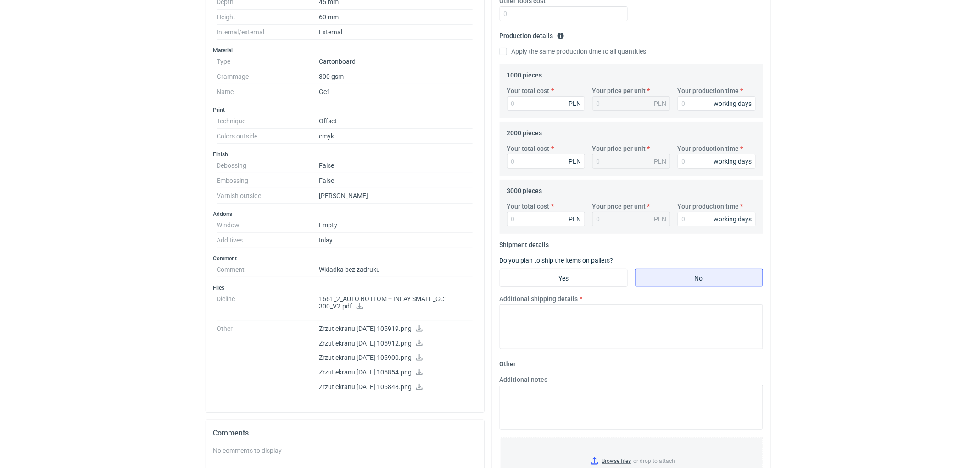
click at [359, 306] on icon at bounding box center [359, 306] width 6 height 6
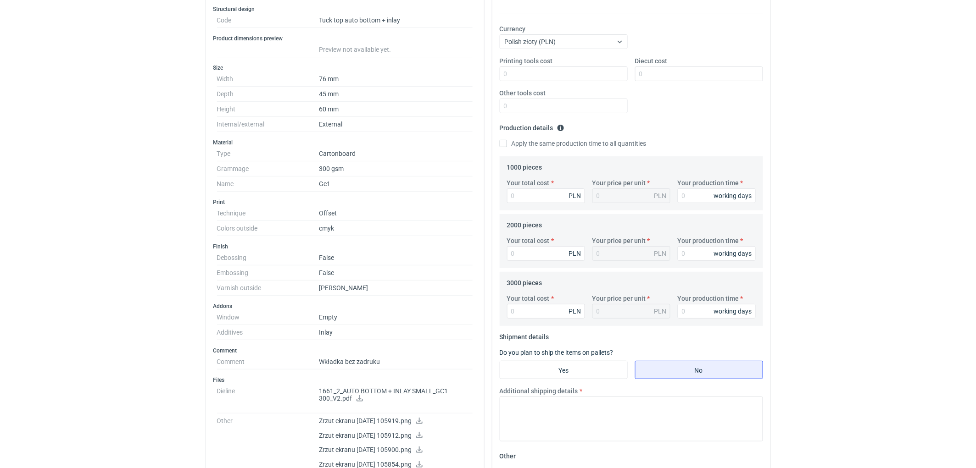
scroll to position [51, 0]
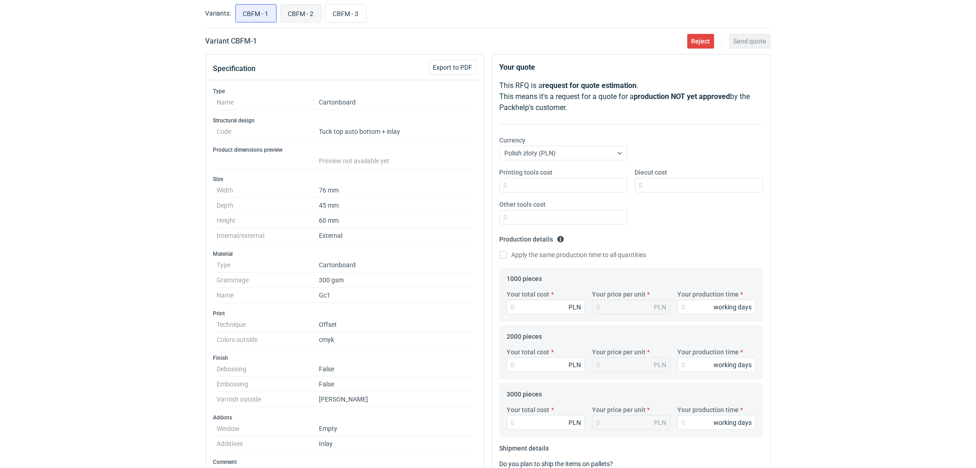
click at [292, 11] on input "CBFM - 2" at bounding box center [301, 13] width 40 height 17
radio input "true"
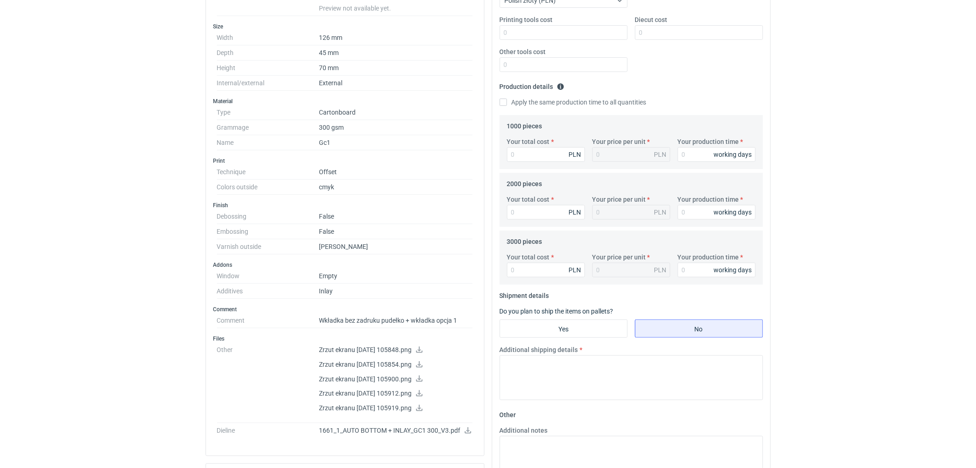
scroll to position [306, 0]
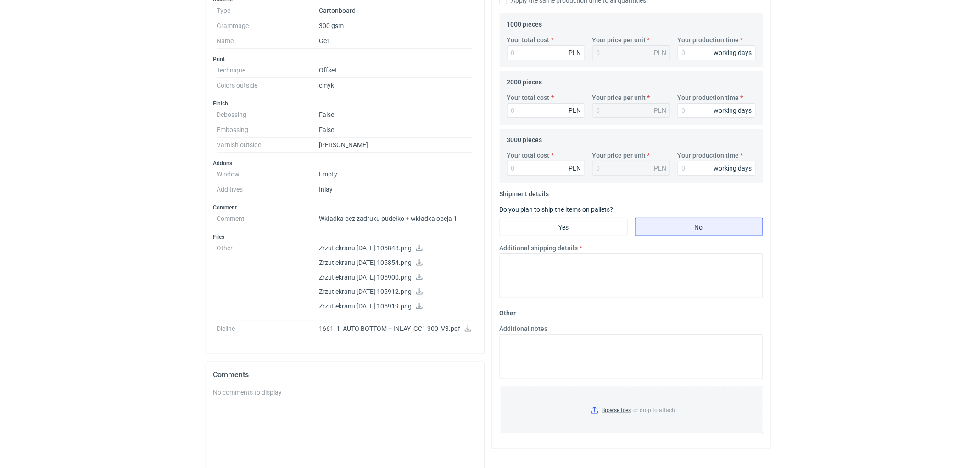
click at [468, 328] on icon at bounding box center [468, 329] width 6 height 6
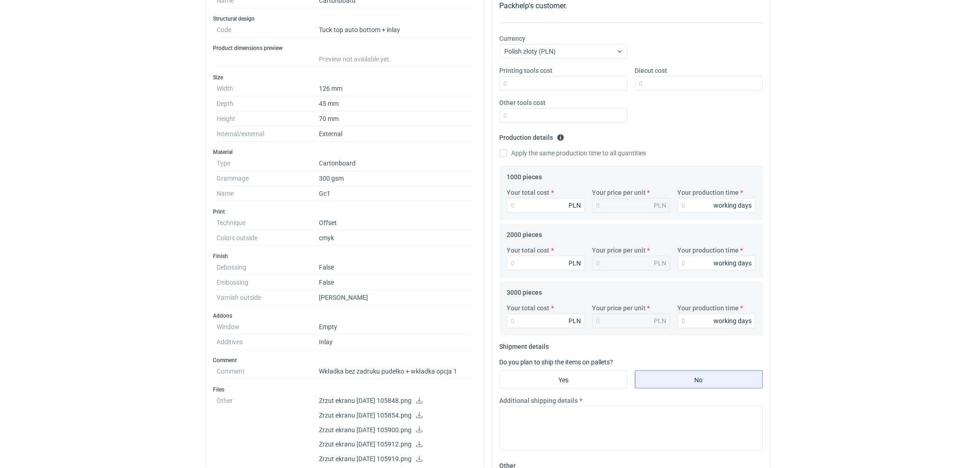
scroll to position [51, 0]
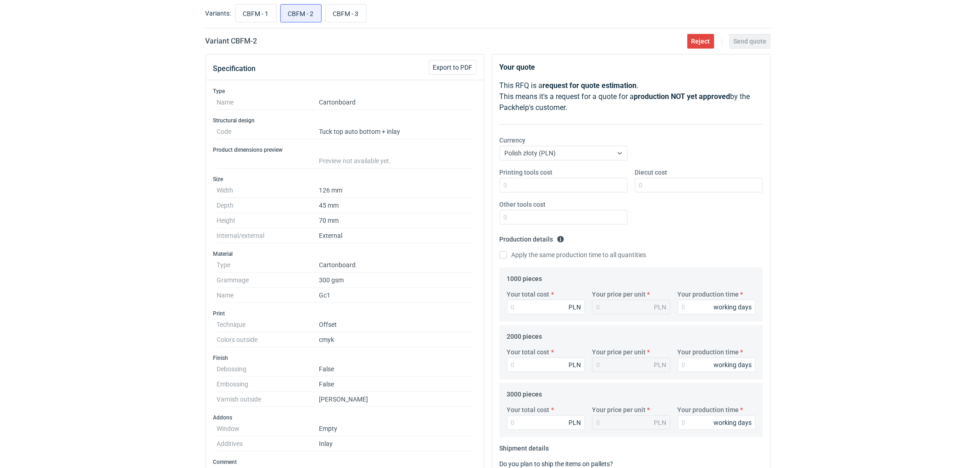
click at [381, 130] on dd "Tuck top auto bottom + inlay" at bounding box center [396, 131] width 154 height 15
copy dd "Tuck top auto bottom + inlay"
click at [258, 10] on input "CBFM - 1" at bounding box center [256, 13] width 40 height 17
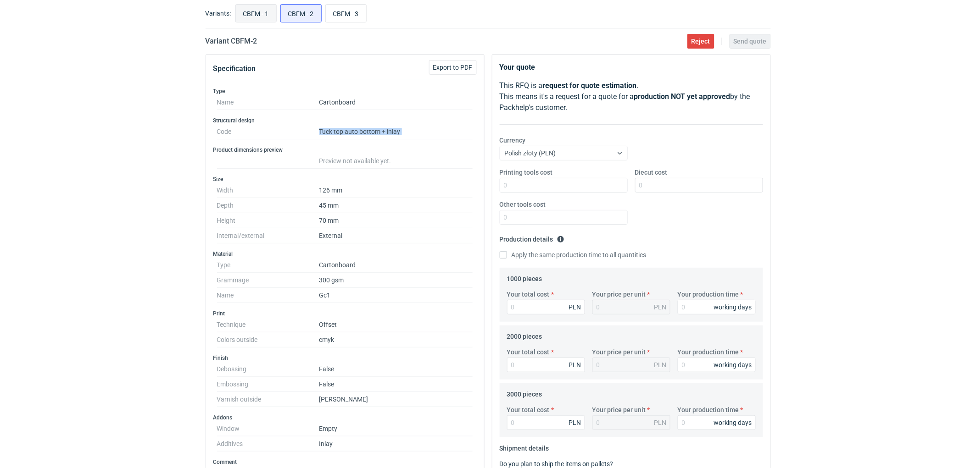
radio input "true"
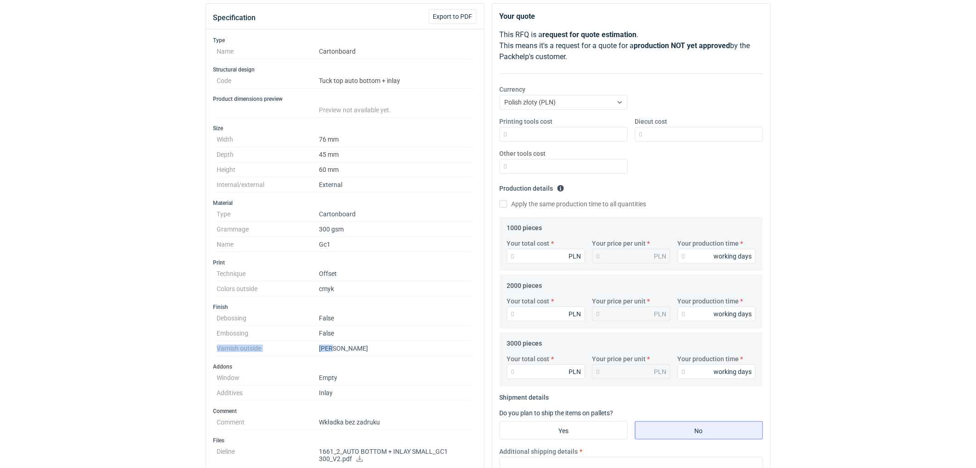
drag, startPoint x: 218, startPoint y: 348, endPoint x: 359, endPoint y: 342, distance: 141.0
click at [359, 342] on dl "Debossing False Embossing False Varnish outside Matt" at bounding box center [345, 333] width 256 height 45
click at [108, 333] on div "RFQs Specs Designs Items Orders Customers Tools Analytics 11 99+ EM Ewelina Mac…" at bounding box center [488, 132] width 976 height 468
click at [363, 78] on dd "Tuck top auto bottom + inlay" at bounding box center [396, 80] width 154 height 15
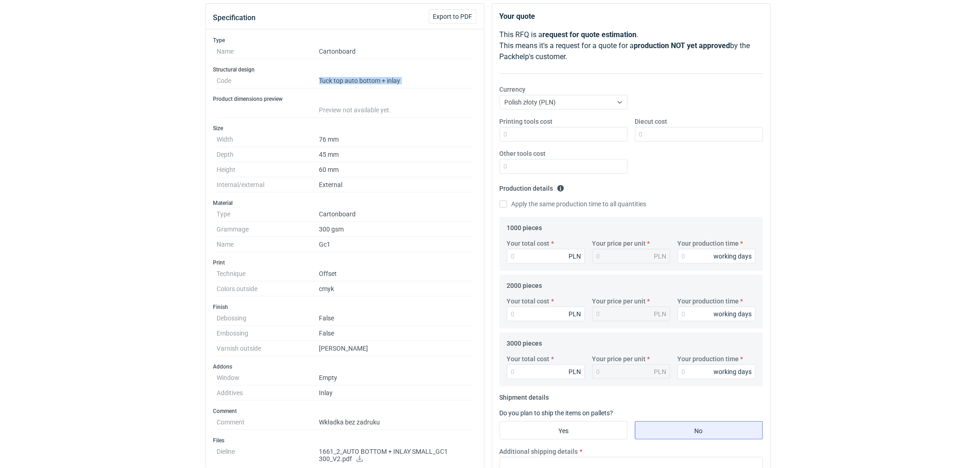
click at [363, 78] on dd "Tuck top auto bottom + inlay" at bounding box center [396, 80] width 154 height 15
copy dd "Tuck top auto bottom + inlay"
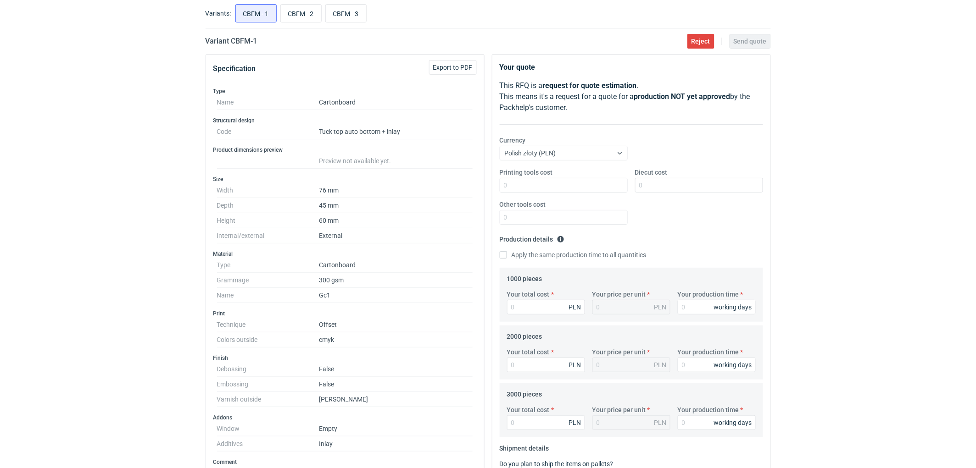
click at [139, 204] on div "RFQs Specs Designs Items Orders Customers Tools Analytics 11 99+ EM Ewelina Mac…" at bounding box center [488, 183] width 976 height 468
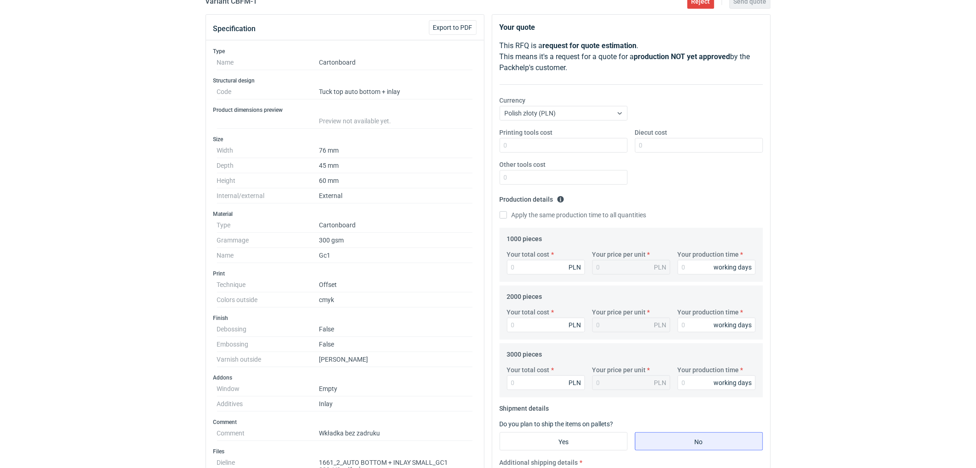
scroll to position [153, 0]
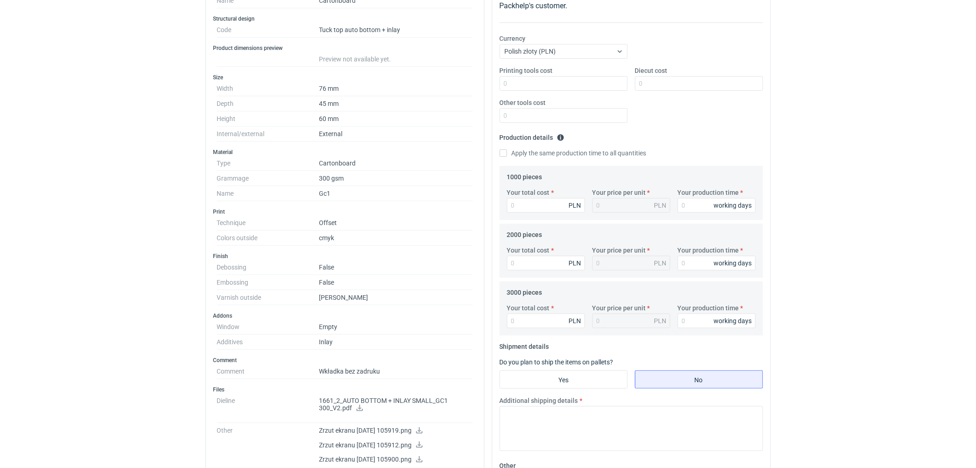
click at [112, 169] on div "RFQs Specs Designs Items Orders Customers Tools Analytics 11 99+ EM Ewelina Mac…" at bounding box center [488, 81] width 976 height 468
click at [94, 204] on div "RFQs Specs Designs Items Orders Customers Tools Analytics 11 99+ EM Ewelina Mac…" at bounding box center [488, 81] width 976 height 468
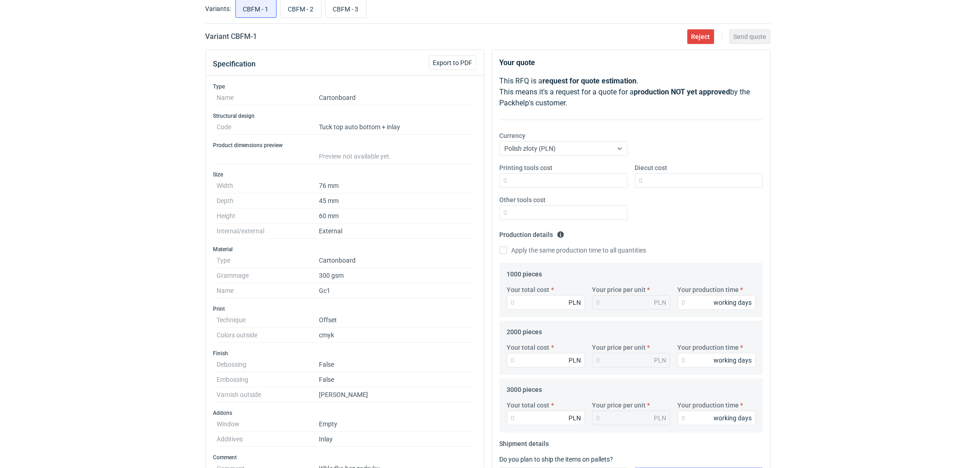
scroll to position [0, 0]
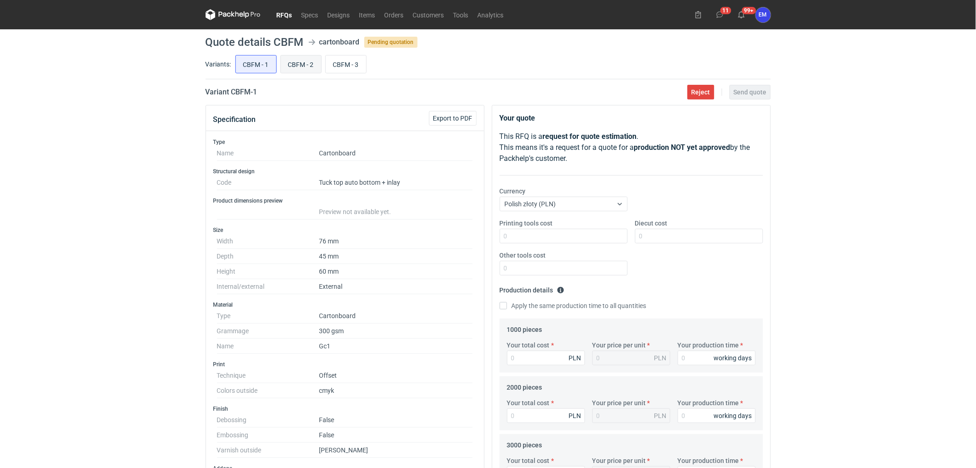
click at [297, 65] on input "CBFM - 2" at bounding box center [301, 64] width 40 height 17
radio input "true"
click at [348, 57] on input "CBFM - 3" at bounding box center [346, 64] width 40 height 17
radio input "true"
click at [242, 67] on input "CBFM - 1" at bounding box center [256, 64] width 40 height 17
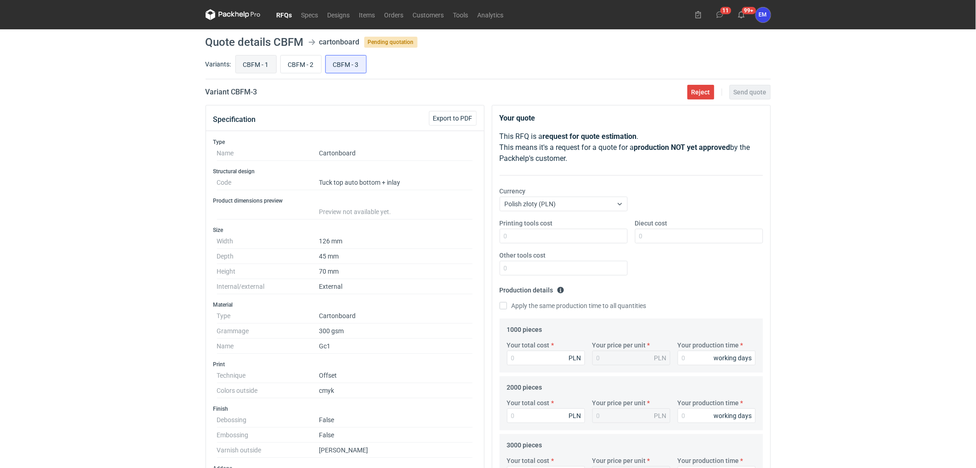
radio input "true"
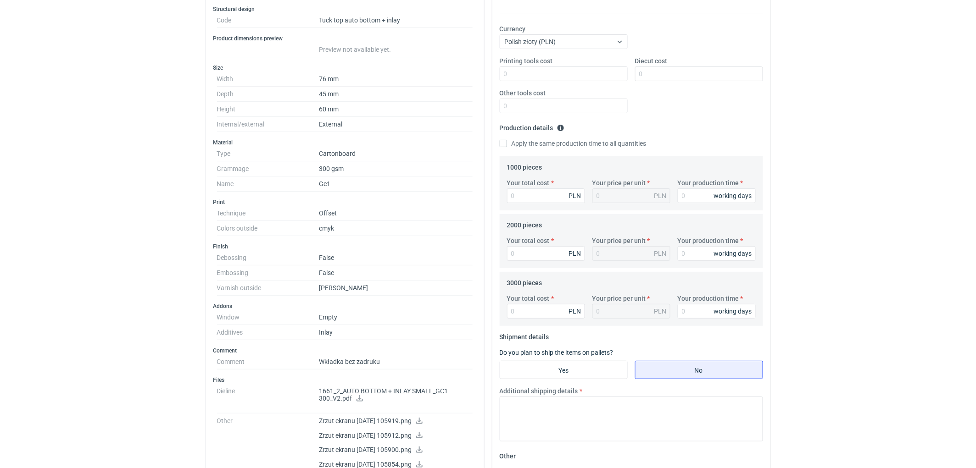
scroll to position [255, 0]
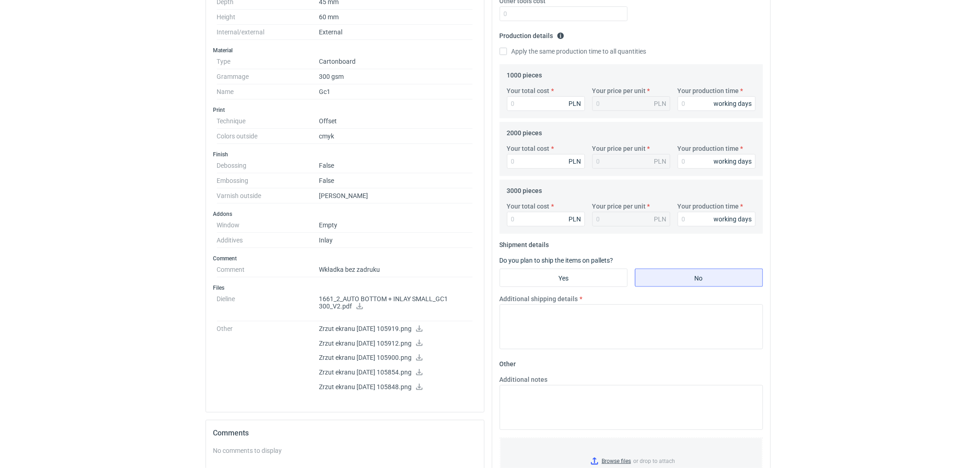
click at [360, 306] on icon at bounding box center [359, 306] width 6 height 6
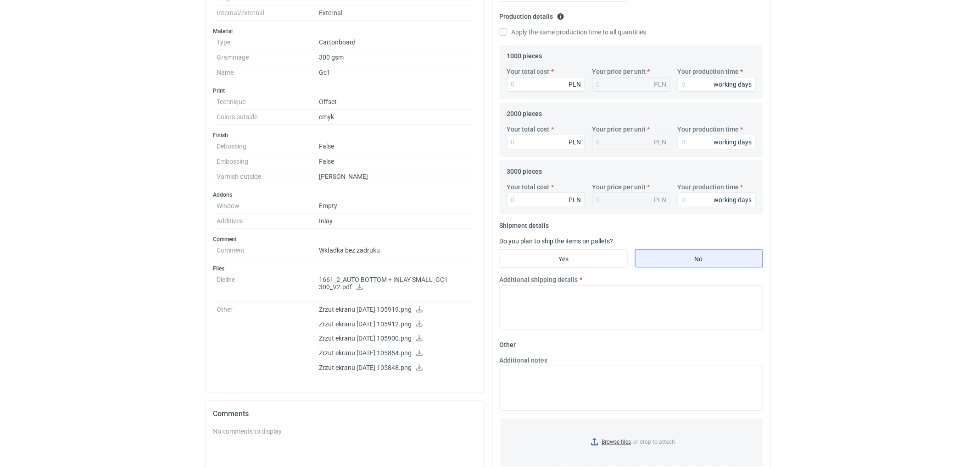
scroll to position [19, 0]
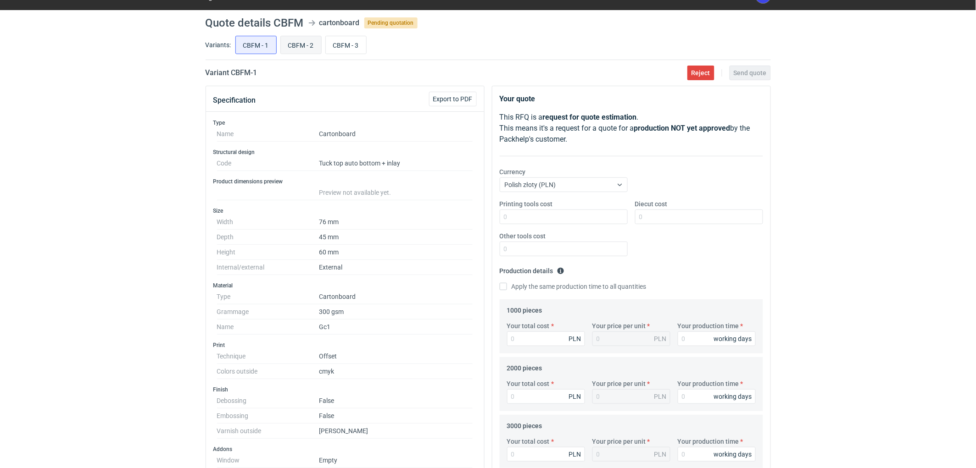
click at [309, 39] on input "CBFM - 2" at bounding box center [301, 44] width 40 height 17
radio input "true"
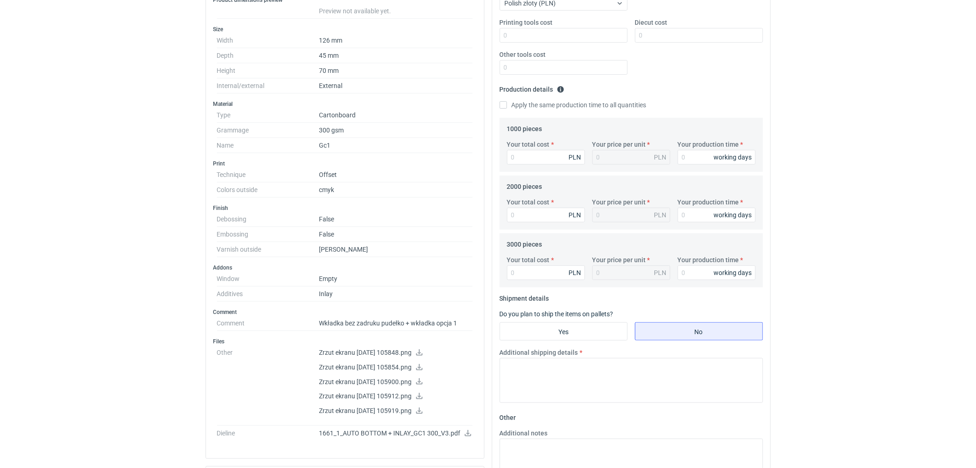
scroll to position [325, 0]
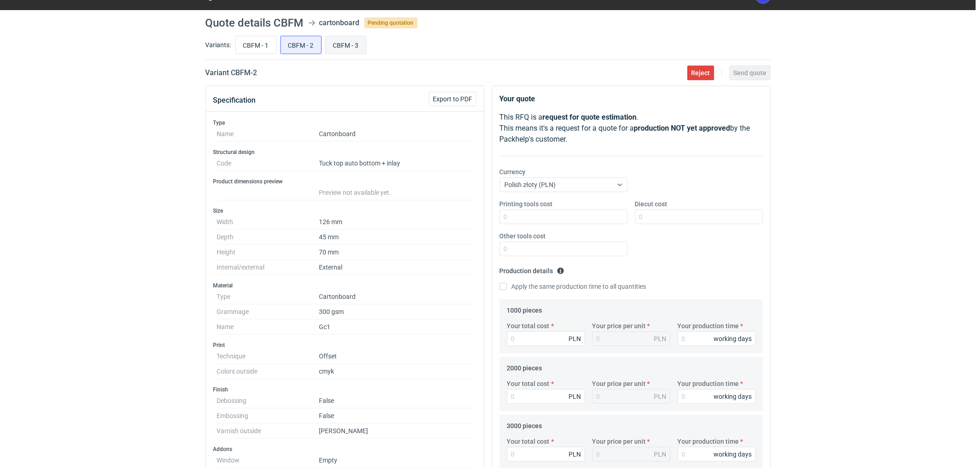
click at [349, 44] on input "CBFM - 3" at bounding box center [346, 44] width 40 height 17
radio input "true"
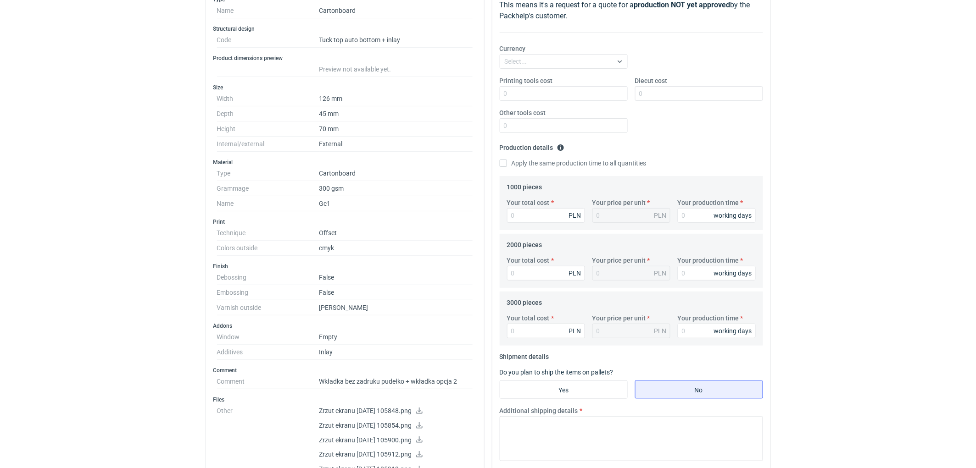
scroll to position [274, 0]
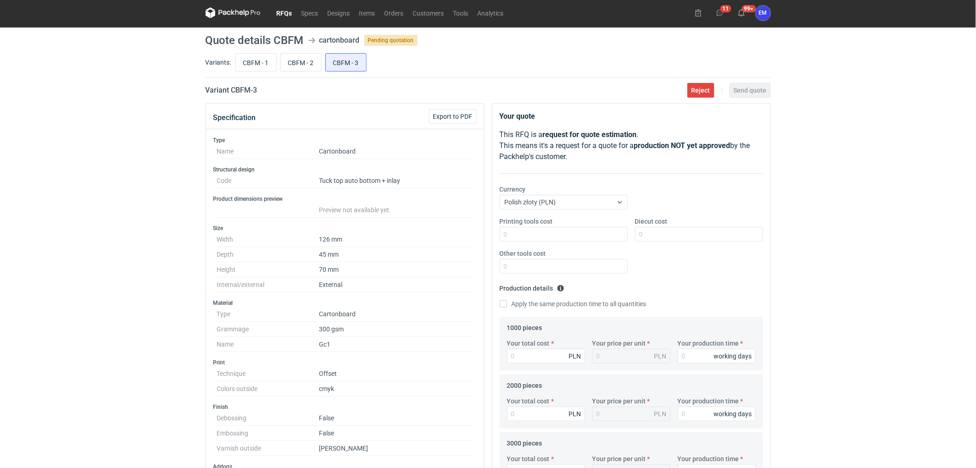
scroll to position [0, 0]
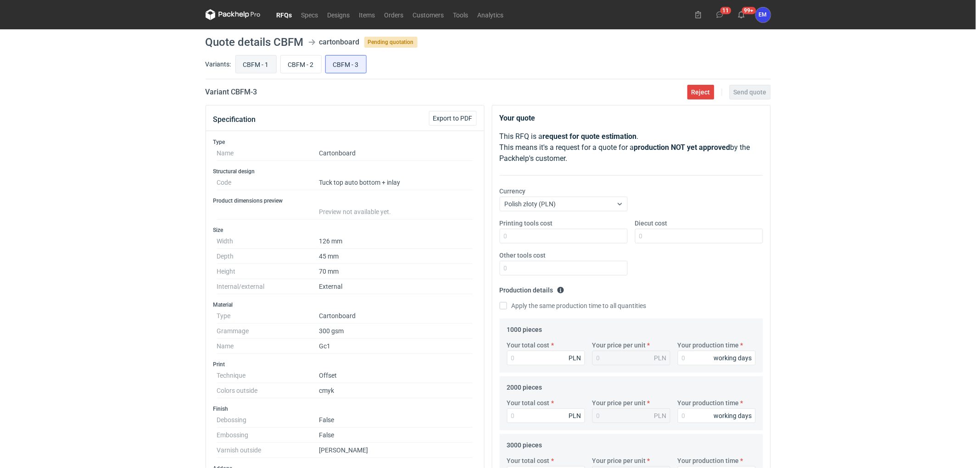
click at [249, 63] on input "CBFM - 1" at bounding box center [256, 64] width 40 height 17
radio input "true"
click at [678, 234] on input "Diecut cost" at bounding box center [699, 236] width 128 height 15
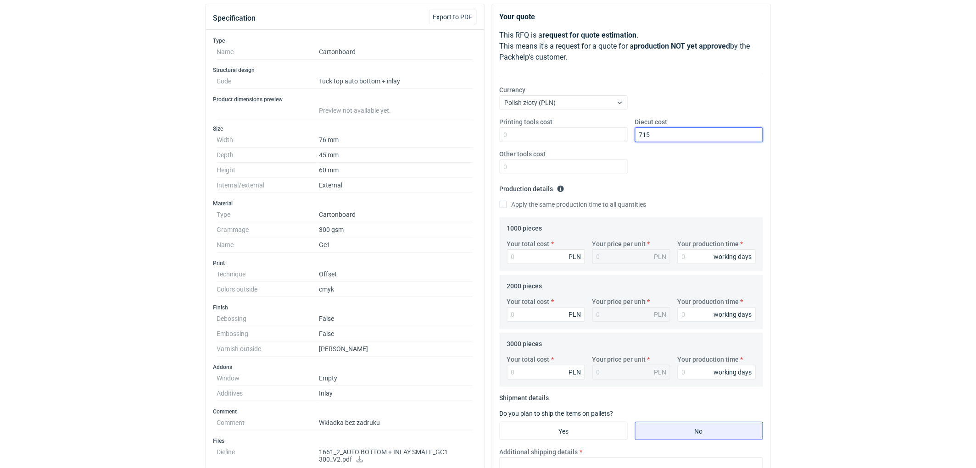
scroll to position [102, 0]
type input "715"
click at [525, 259] on input "Your total cost" at bounding box center [546, 256] width 78 height 15
click at [535, 257] on input "Your total cost" at bounding box center [546, 256] width 78 height 15
type input "2641"
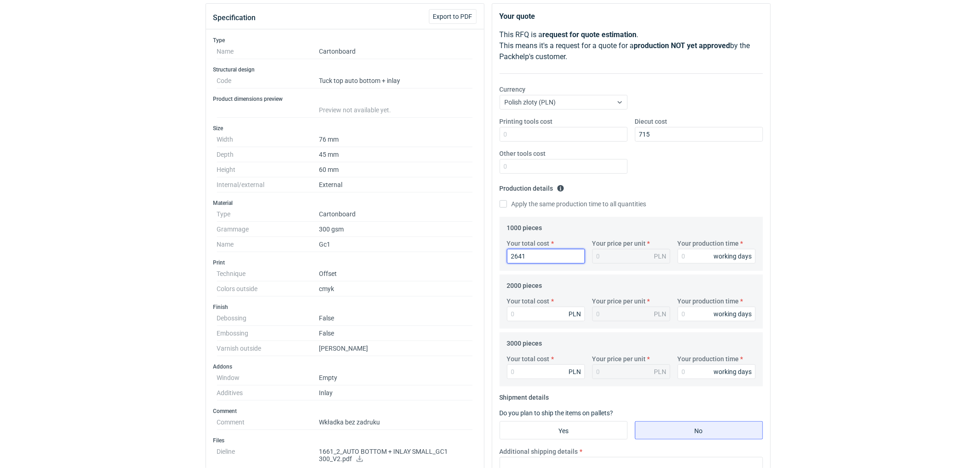
type input "2.64"
type input "2640"
click at [688, 255] on input "Your production time" at bounding box center [717, 256] width 78 height 15
type input "10"
click at [865, 245] on div "RFQs Specs Designs Items Orders Customers Tools Analytics 11 99+ EM Ewelina Mac…" at bounding box center [488, 132] width 976 height 468
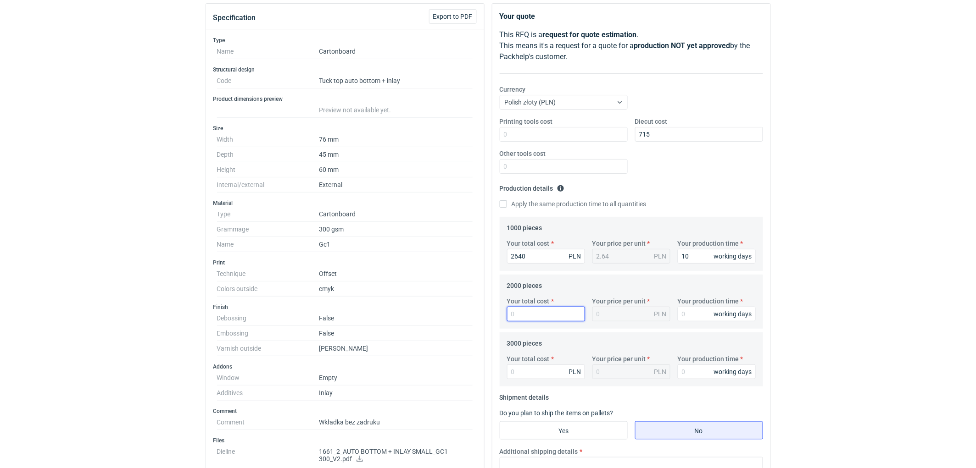
click at [526, 317] on input "Your total cost" at bounding box center [546, 314] width 78 height 15
type input "3120"
type input "1.56"
type input "3120"
click at [684, 311] on input "Your production time" at bounding box center [717, 314] width 78 height 15
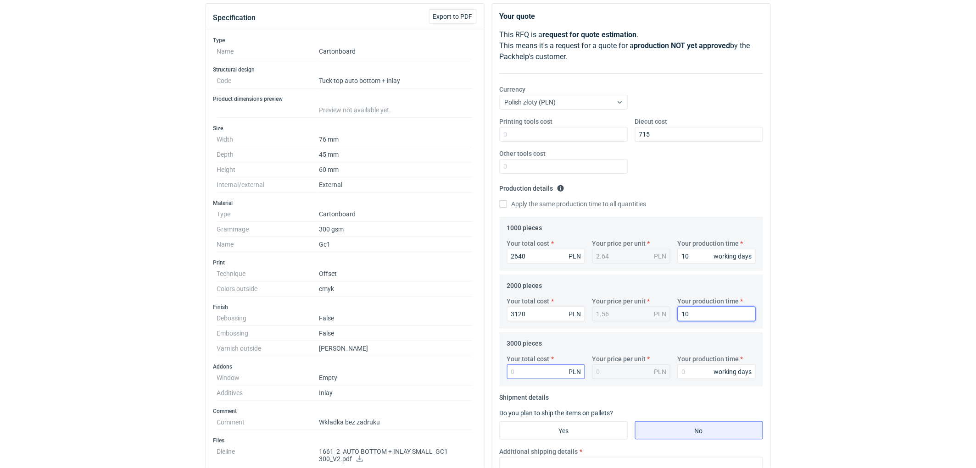
type input "10"
drag, startPoint x: 518, startPoint y: 378, endPoint x: 646, endPoint y: 329, distance: 137.1
click at [518, 378] on input "Your total cost" at bounding box center [546, 372] width 78 height 15
click at [528, 375] on input "Your total cost" at bounding box center [546, 372] width 78 height 15
type input "3600"
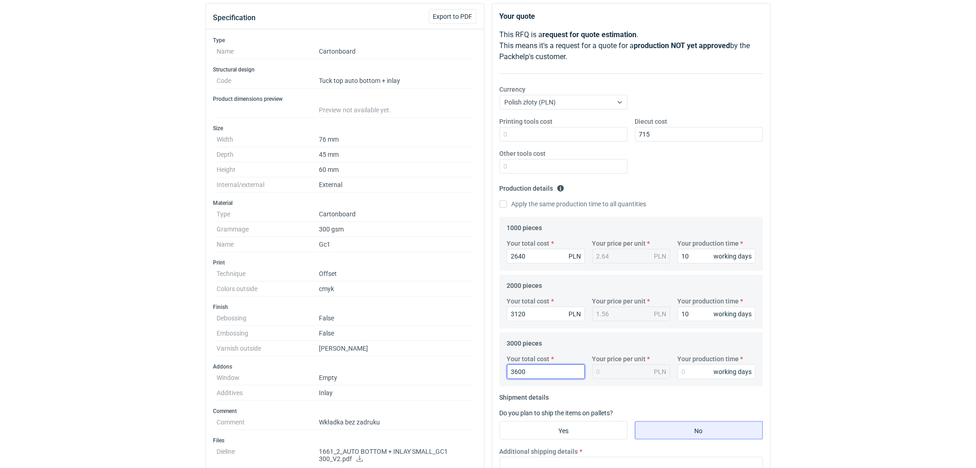
type input "1.2"
type input "3600"
click at [697, 373] on input "Your production time" at bounding box center [717, 372] width 78 height 15
type input "10"
click at [840, 337] on div "RFQs Specs Designs Items Orders Customers Tools Analytics 11 99+ EM Ewelina Mac…" at bounding box center [488, 132] width 976 height 468
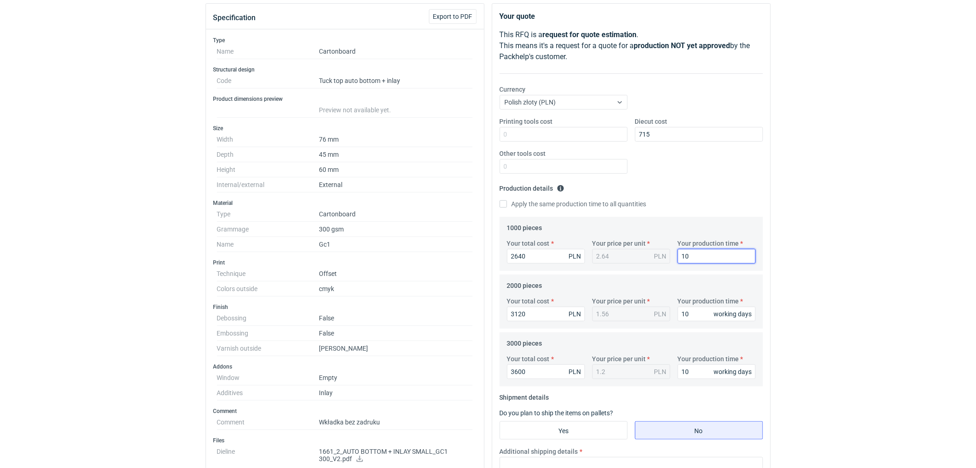
drag, startPoint x: 858, startPoint y: 257, endPoint x: 843, endPoint y: 268, distance: 18.7
click at [852, 262] on div "RFQs Specs Designs Items Orders Customers Tools Analytics 11 99+ EM Ewelina Mac…" at bounding box center [488, 132] width 976 height 468
click at [826, 265] on div "RFQs Specs Designs Items Orders Customers Tools Analytics 11 99+ EM Ewelina Mac…" at bounding box center [488, 132] width 976 height 468
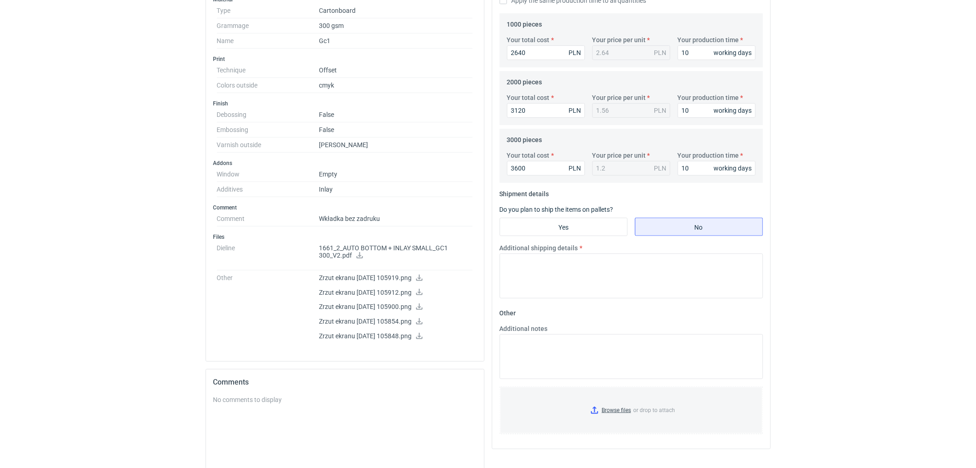
click at [693, 276] on textarea "Additional shipping details" at bounding box center [631, 276] width 263 height 45
click at [653, 268] on textarea "Wstepnie zakładamy nastepujące pakowanie -" at bounding box center [631, 276] width 263 height 45
click at [667, 267] on textarea "Wstepnie zakładamy nastepujące pakowanie -" at bounding box center [631, 276] width 263 height 45
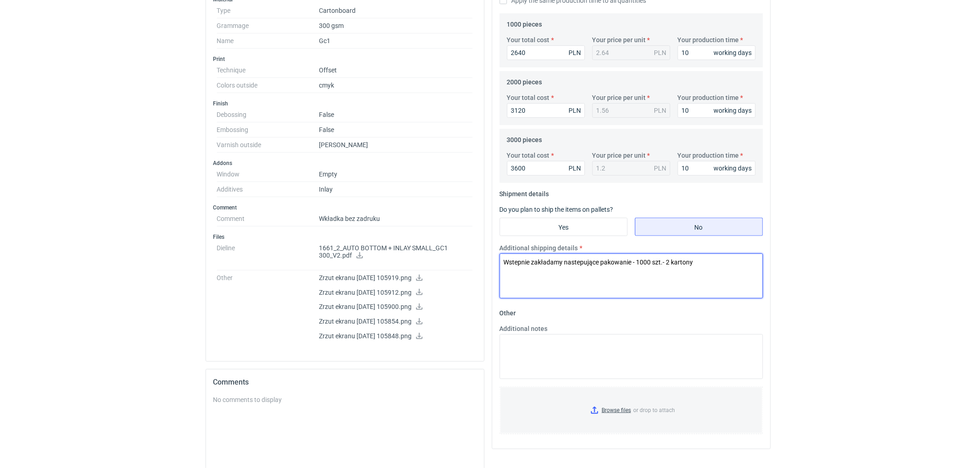
click at [718, 265] on textarea "Wstepnie zakładamy nastepujące pakowanie - 1000 szt.- 2 kartony" at bounding box center [631, 276] width 263 height 45
click at [579, 272] on textarea "Wstepnie zakładamy nastepujące pakowanie - 1000 szt.- 2 kartony 400x300x270mm; …" at bounding box center [631, 276] width 263 height 45
drag, startPoint x: 695, startPoint y: 262, endPoint x: 743, endPoint y: 262, distance: 48.2
click at [743, 262] on textarea "Wstepnie zakładamy nastepujące pakowanie - 1000 szt.- 2 kartony 400x300x270mm; …" at bounding box center [631, 276] width 263 height 45
click at [576, 273] on textarea "Wstepnie zakładamy nastepujące pakowanie - 1000 szt.- 2 kartony 400x300x270mm; …" at bounding box center [631, 276] width 263 height 45
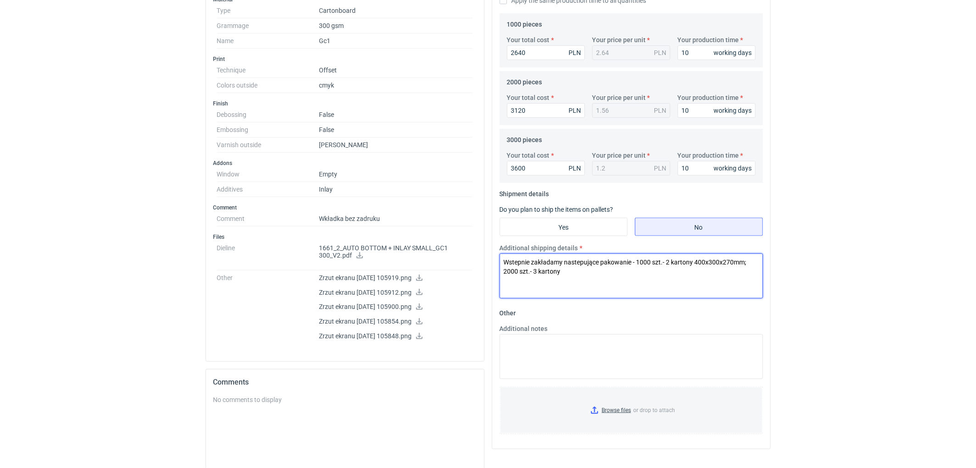
paste textarea "400x300x270mm"
click at [663, 275] on textarea "Wstepnie zakładamy nastepujące pakowanie - 1000 szt.- 2 kartony 400x300x270mm; …" at bounding box center [631, 276] width 263 height 45
paste textarea "400x300x270mm"
type textarea "Wstepnie zakładamy nastepujące pakowanie - 1000 szt.- 2 kartony 400x300x270mm; …"
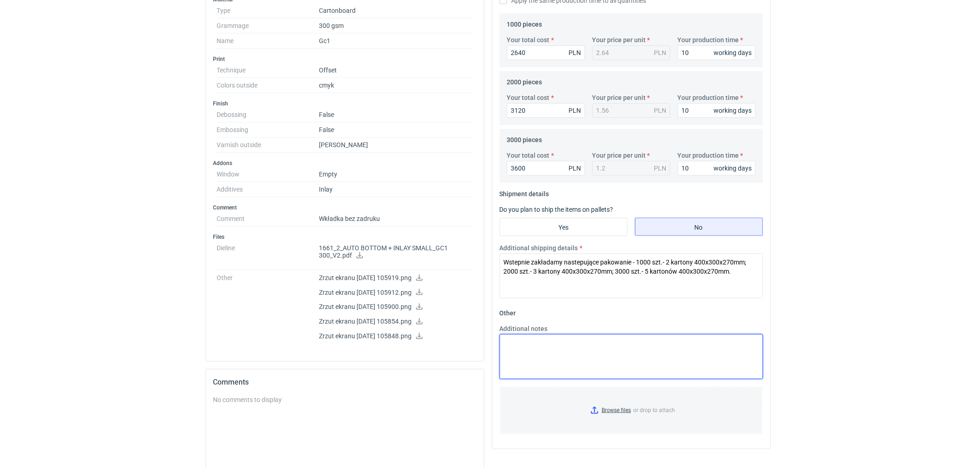
click at [585, 351] on textarea "Additional notes" at bounding box center [631, 356] width 263 height 45
click at [596, 356] on textarea "KO 3148/2025." at bounding box center [631, 356] width 263 height 45
click at [594, 335] on textarea "KO 3148/2025." at bounding box center [631, 356] width 263 height 45
click at [577, 341] on textarea "KO 3148/2025." at bounding box center [631, 356] width 263 height 45
click at [528, 356] on textarea "KO 3148/2025." at bounding box center [631, 356] width 263 height 45
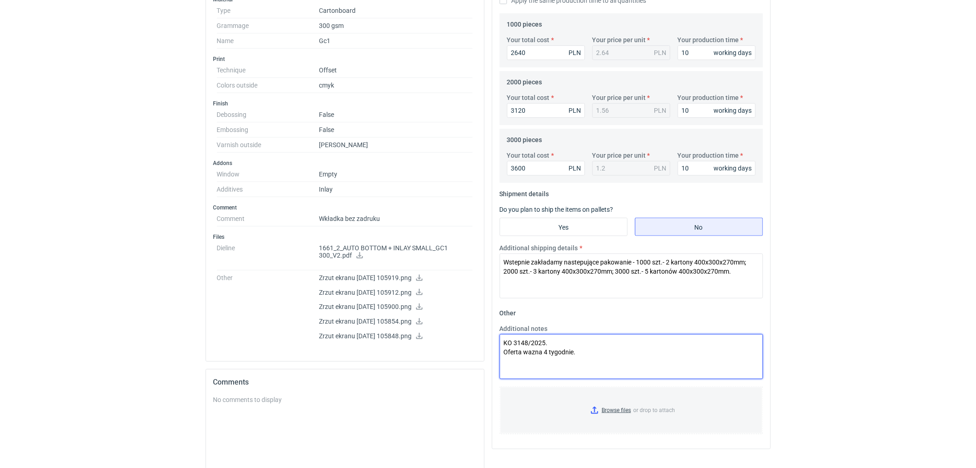
type textarea "KO 3148/2025. Oferta wazna 4 tygodnie."
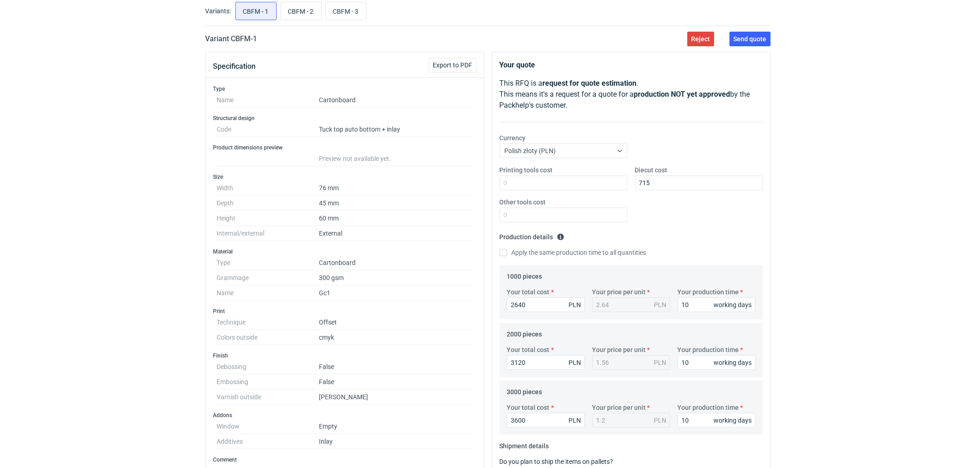
scroll to position [0, 0]
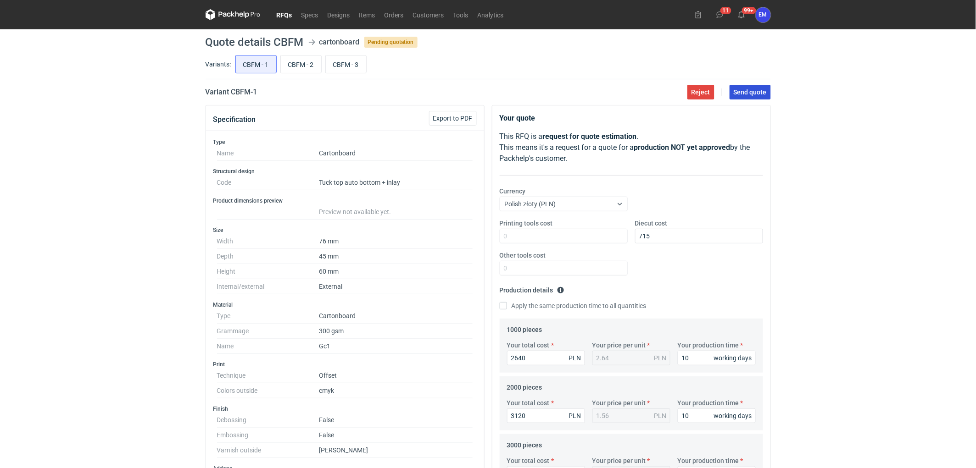
click at [754, 90] on span "Send quote" at bounding box center [750, 92] width 33 height 6
click at [293, 64] on input "CBFM - 2" at bounding box center [301, 64] width 40 height 17
radio input "true"
click at [671, 238] on input "Diecut cost" at bounding box center [699, 236] width 128 height 15
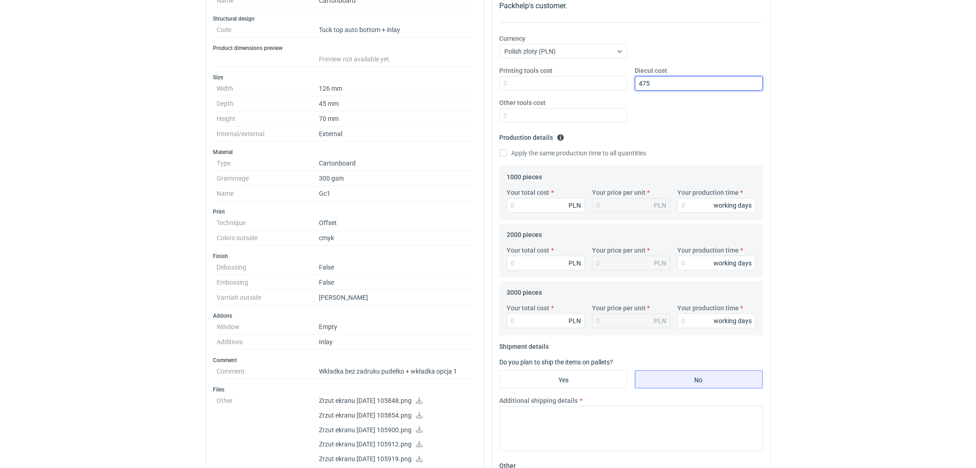
type input "475"
click at [821, 286] on div "RFQs Specs Designs Items Orders Customers Tools Analytics 11 99+ EM Ewelina Mac…" at bounding box center [488, 81] width 976 height 468
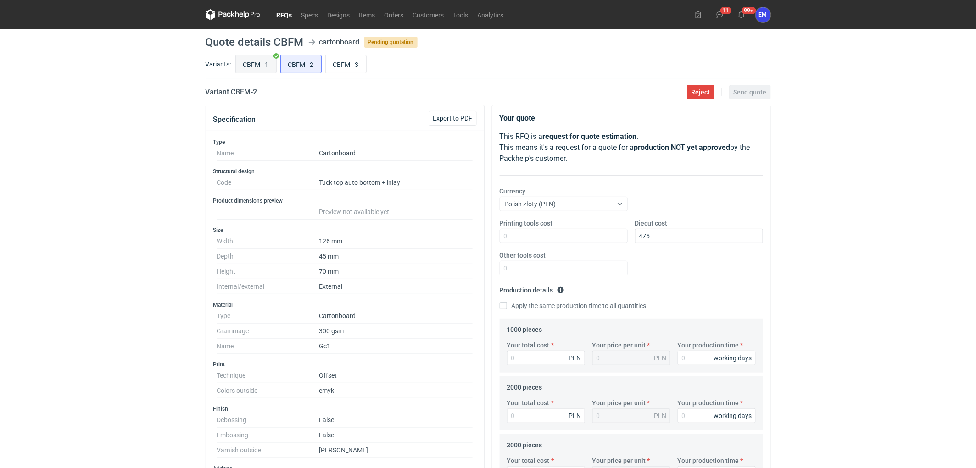
click at [258, 60] on input "CBFM - 1" at bounding box center [256, 64] width 40 height 17
radio input "true"
click at [297, 70] on input "CBFM - 2" at bounding box center [301, 64] width 40 height 17
radio input "true"
click at [257, 66] on input "CBFM - 1" at bounding box center [256, 64] width 40 height 17
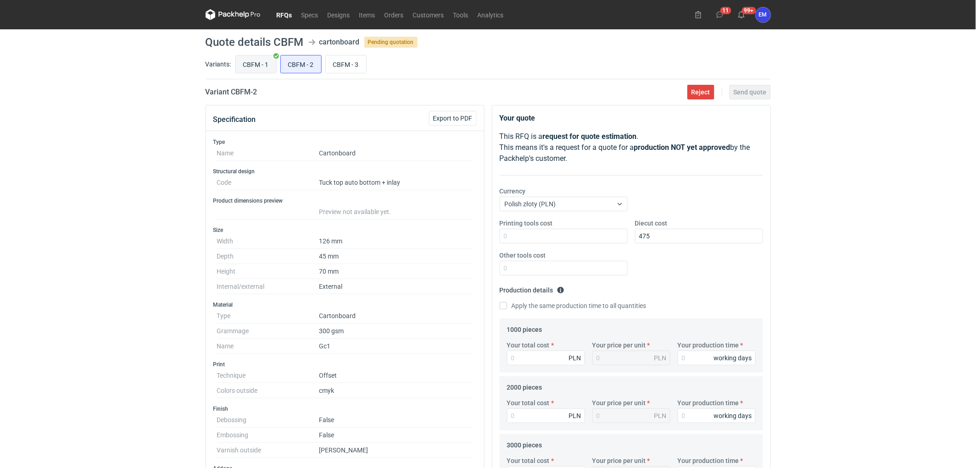
radio input "true"
click at [291, 66] on input "CBFM - 2" at bounding box center [301, 64] width 40 height 17
radio input "true"
click at [257, 65] on input "CBFM - 1" at bounding box center [256, 64] width 40 height 17
radio input "true"
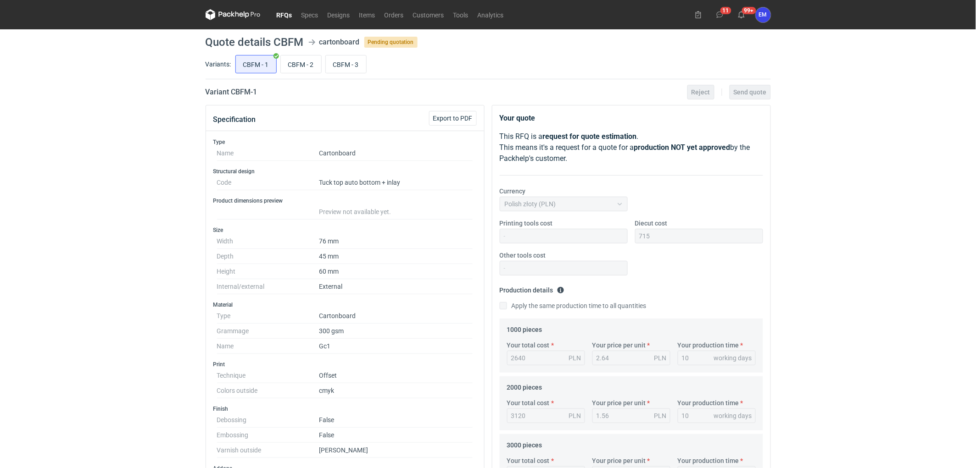
click at [867, 304] on div "RFQs Specs Designs Items Orders Customers Tools Analytics 11 99+ EM Ewelina Mac…" at bounding box center [488, 234] width 976 height 468
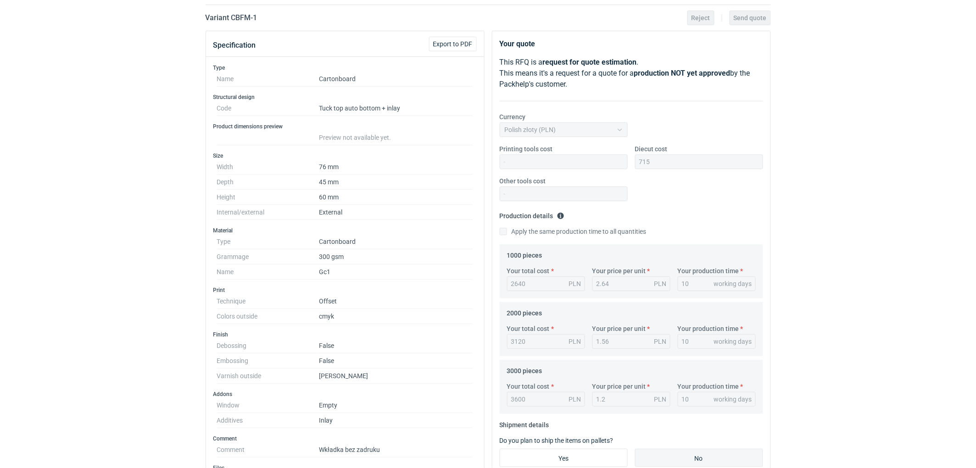
scroll to position [51, 0]
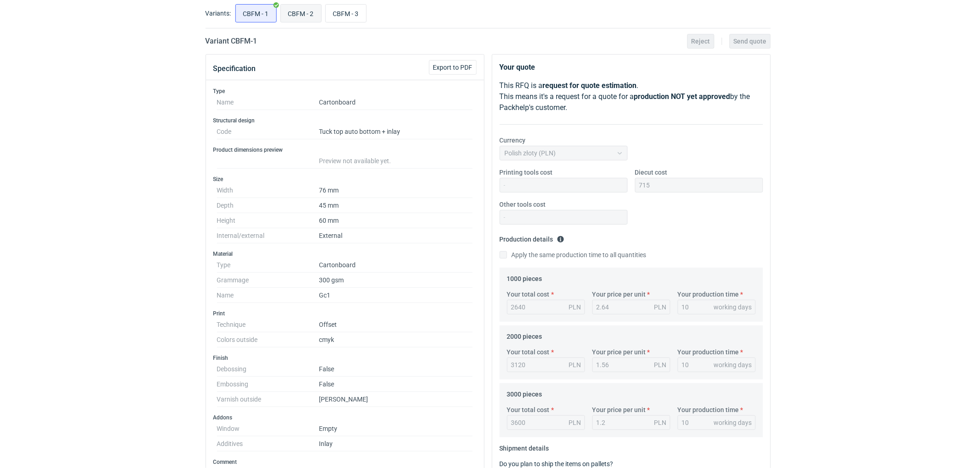
click at [288, 15] on input "CBFM - 2" at bounding box center [301, 13] width 40 height 17
radio input "true"
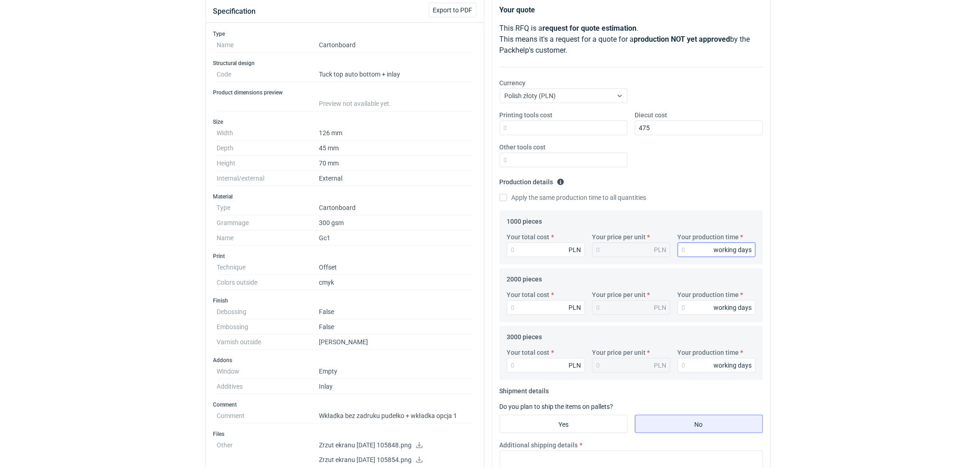
scroll to position [153, 0]
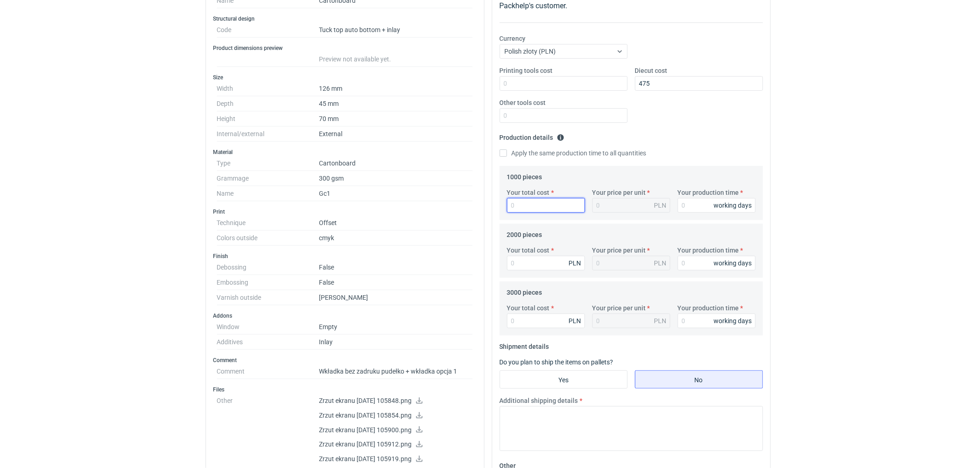
click at [552, 200] on input "Your total cost" at bounding box center [546, 205] width 78 height 15
type input "7"
type input "0.01"
type input "7580"
type input "7.58"
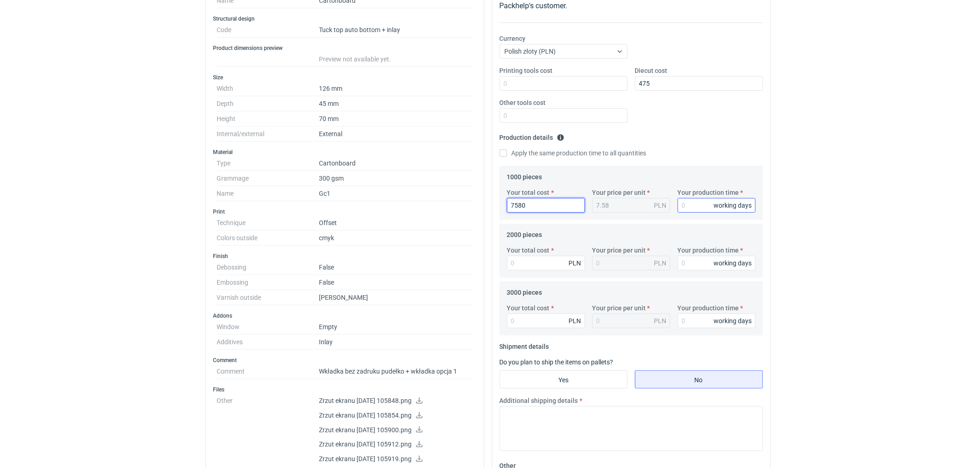
type input "7580"
click at [691, 207] on input "Your production time" at bounding box center [717, 205] width 78 height 15
type input "10"
click at [516, 262] on input "Your total cost" at bounding box center [546, 263] width 78 height 15
click at [551, 262] on input "Your total cost" at bounding box center [546, 263] width 78 height 15
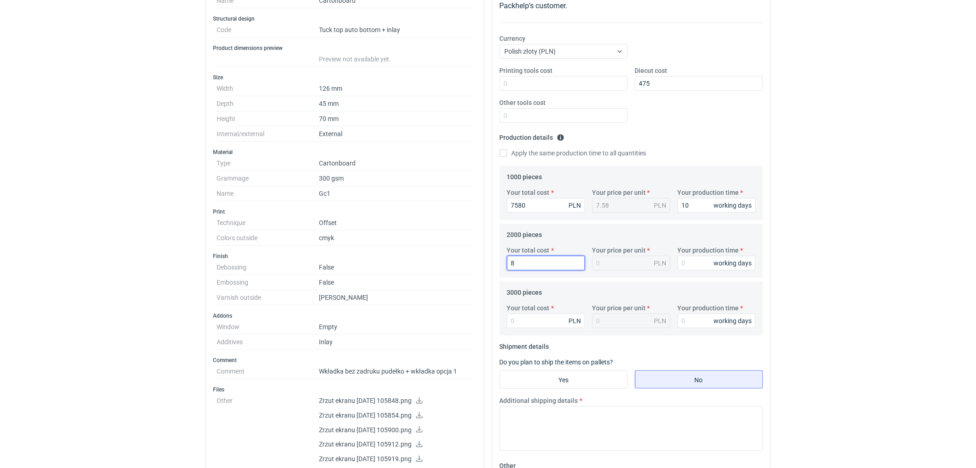
type input "84"
type input "0.04"
type input "8460"
type input "4.23"
type input "8460"
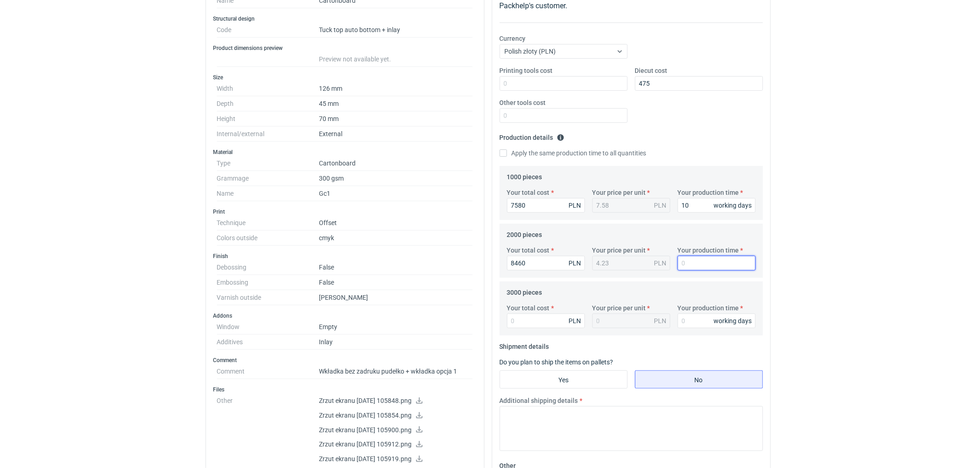
click at [701, 264] on input "Your production time" at bounding box center [717, 263] width 78 height 15
type input "10"
click at [532, 320] on input "Your total cost" at bounding box center [546, 321] width 78 height 15
type input "9330"
type input "3.11"
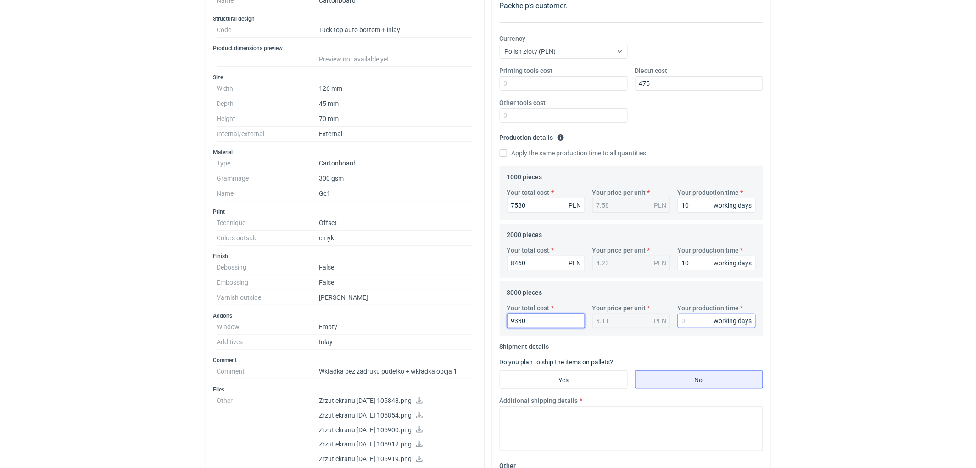
type input "9330"
click at [703, 318] on input "Your production time" at bounding box center [717, 321] width 78 height 15
type input "10"
click at [880, 298] on div "RFQs Specs Designs Items Orders Customers Tools Analytics 11 99+ EM Ewelina Mac…" at bounding box center [488, 81] width 976 height 468
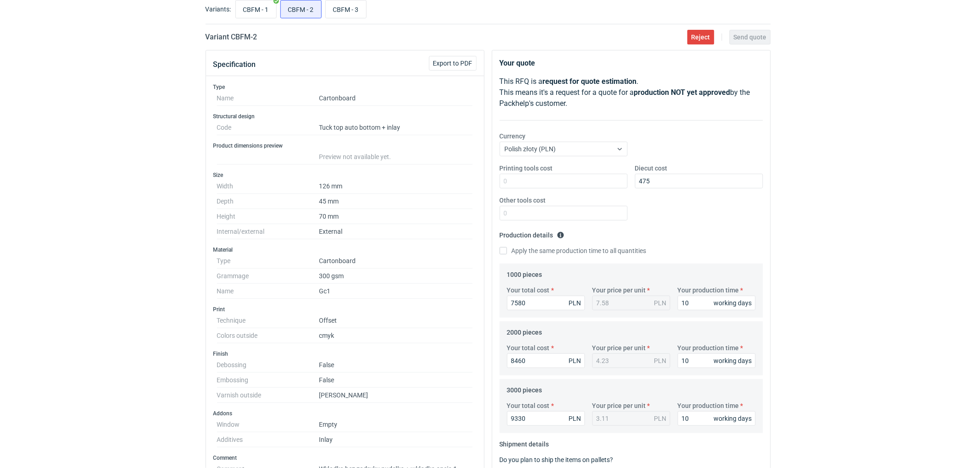
scroll to position [0, 0]
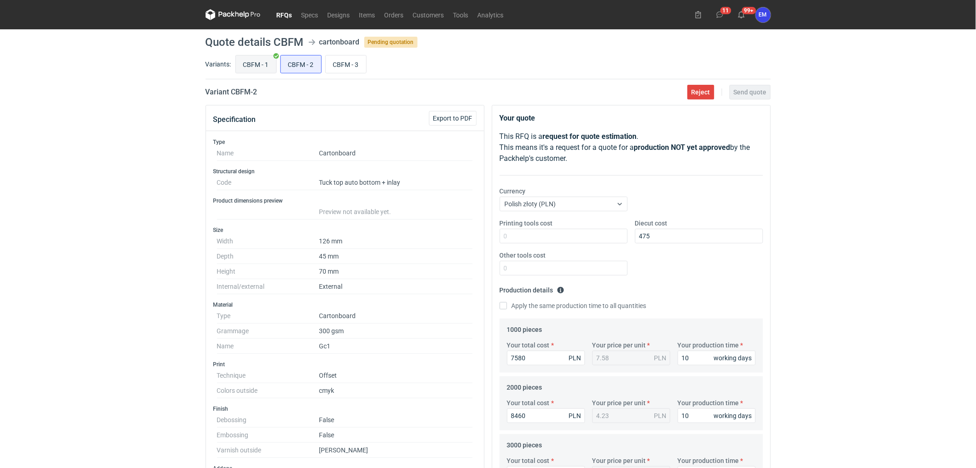
click at [260, 58] on input "CBFM - 1" at bounding box center [256, 64] width 40 height 17
radio input "true"
click at [312, 67] on input "CBFM - 2" at bounding box center [301, 64] width 40 height 17
radio input "true"
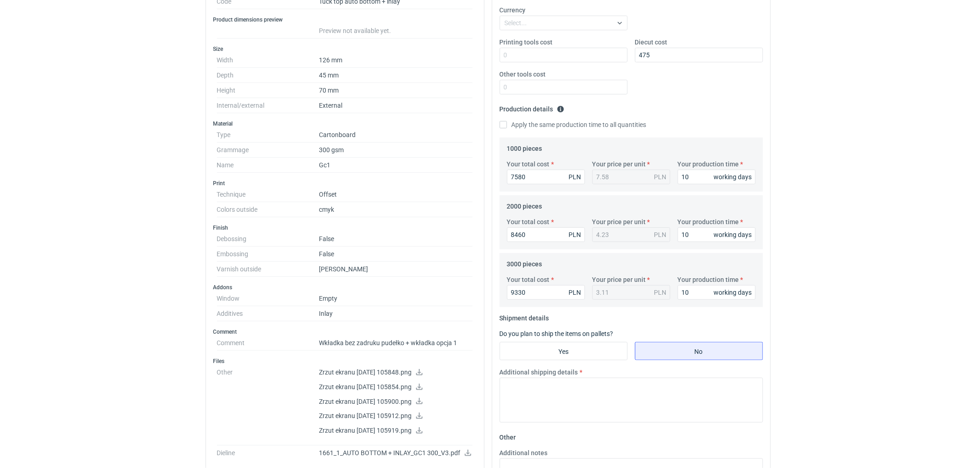
scroll to position [255, 0]
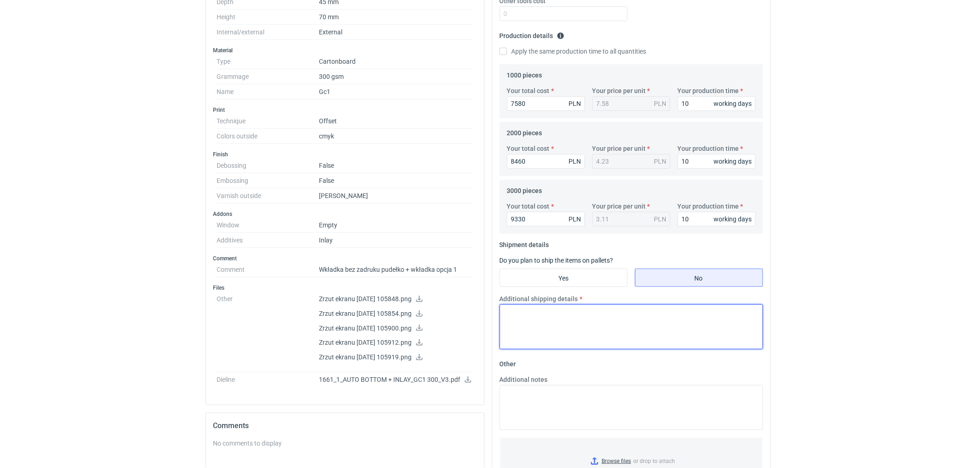
click at [555, 317] on textarea "Additional shipping details" at bounding box center [631, 327] width 263 height 45
paste textarea "Wstepnie zakładamy nastepujące pakowanie - 1000 szt.- 2 kartony 400x300x270mm; …"
click at [648, 322] on textarea "Wstepnie zakładamy nastepujące pakowanie - 1000 szt.- 2 kartony 400x300x270mm; …" at bounding box center [631, 327] width 263 height 45
click at [675, 323] on textarea "Wstepnie zakładamy nastepujące pakowanie - 1000 szt.- 2 kartony 400x300x270mm; …" at bounding box center [631, 327] width 263 height 45
type textarea "Wstepnie zakładamy nastepujące pakowanie - 1000 szt.- 2 kartony 400x300x270mm; …"
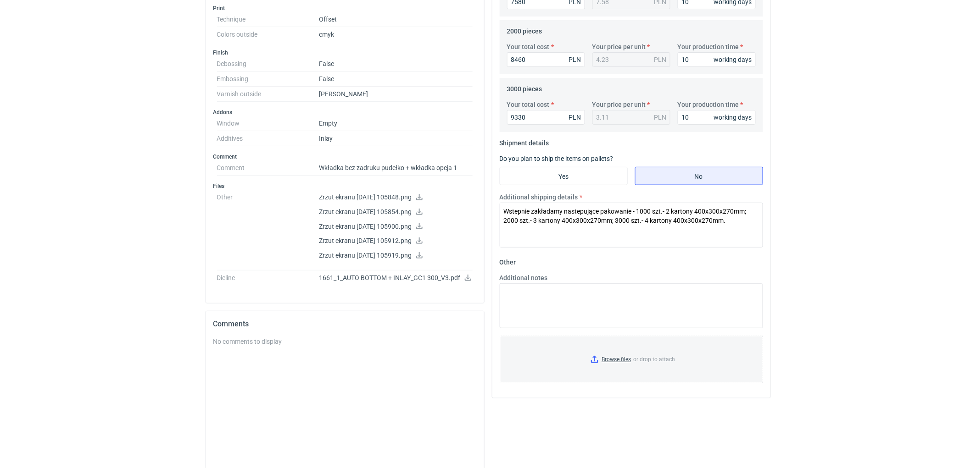
click at [602, 279] on div "Additional notes" at bounding box center [631, 300] width 271 height 55
click at [596, 301] on textarea "Additional notes" at bounding box center [631, 306] width 263 height 45
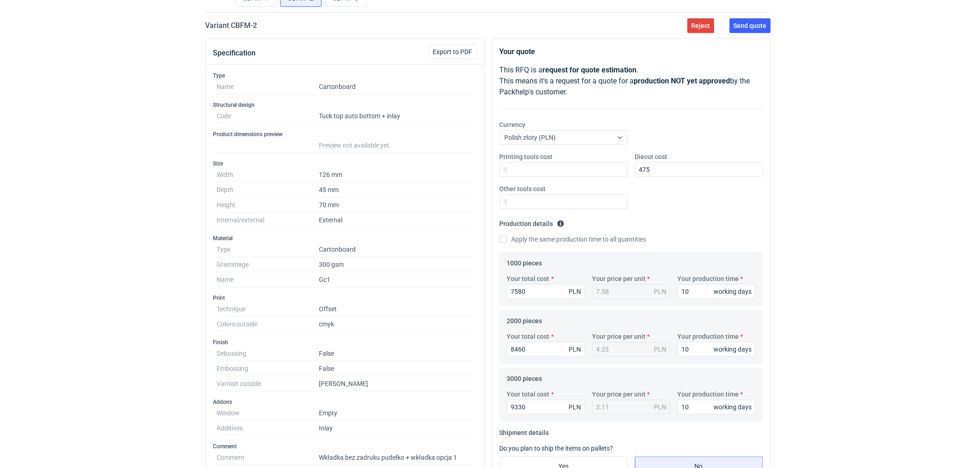
scroll to position [0, 0]
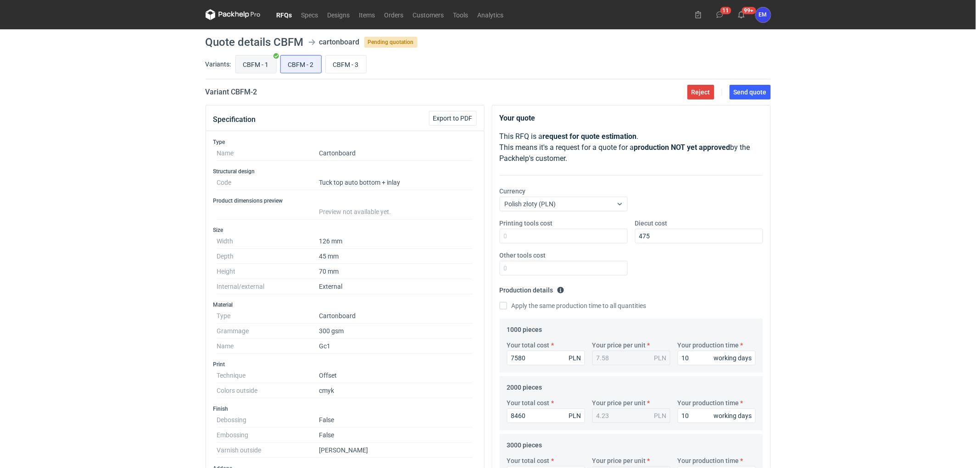
type textarea "KO 3150/2025."
click at [260, 65] on input "CBFM - 1" at bounding box center [256, 64] width 40 height 17
radio input "true"
click at [311, 67] on input "CBFM - 2" at bounding box center [301, 64] width 40 height 17
radio input "true"
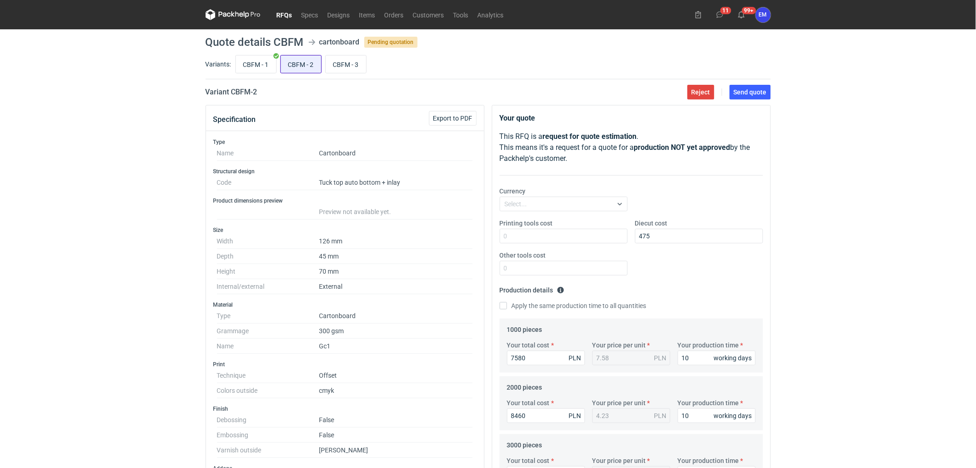
scroll to position [306, 0]
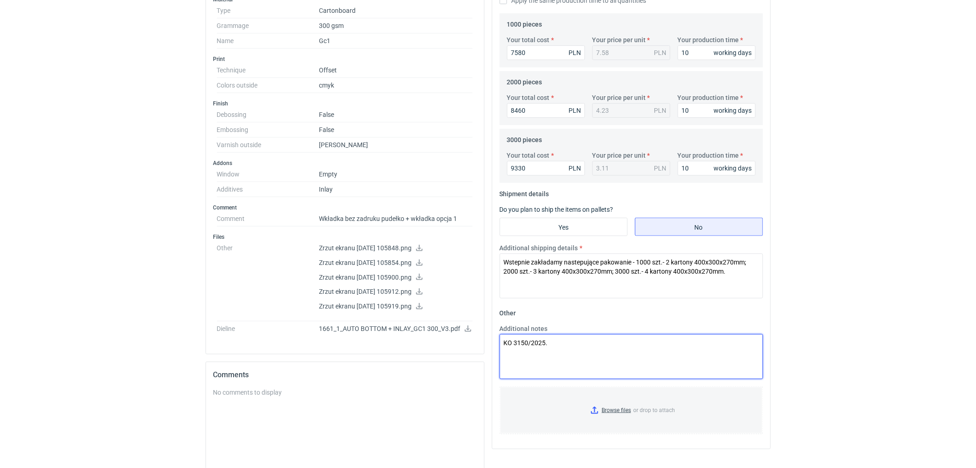
click at [544, 352] on textarea "KO 3150/2025." at bounding box center [631, 356] width 263 height 45
paste textarea "Oferta wazna 4 tygodnie."
type textarea "KO 3150/2025. Oferta wazna 4 tygodnie."
drag, startPoint x: 865, startPoint y: 345, endPoint x: 837, endPoint y: 339, distance: 28.7
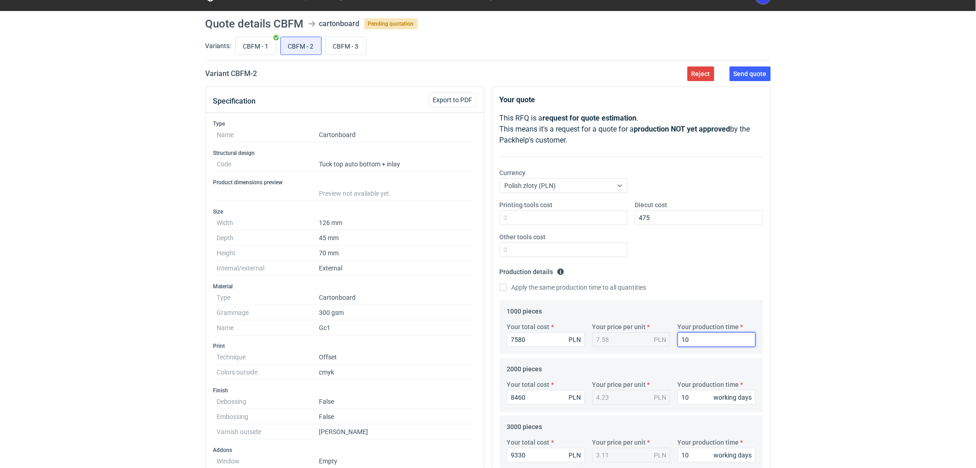
scroll to position [0, 0]
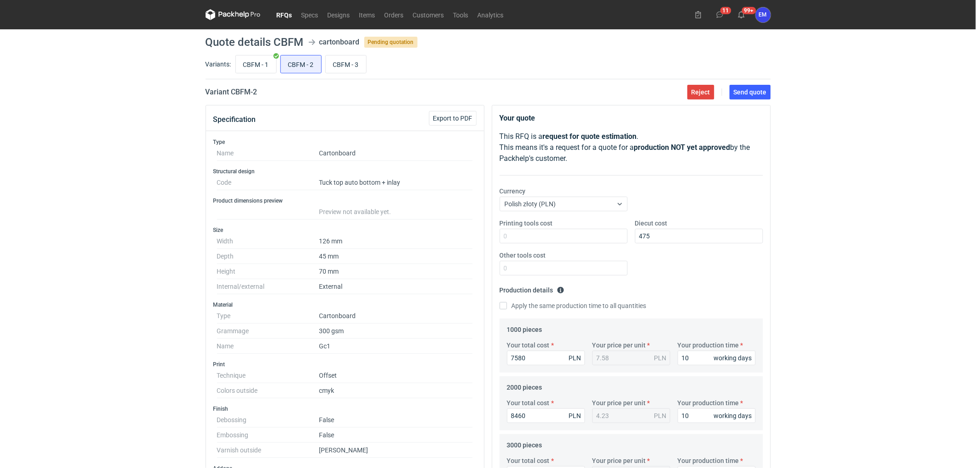
click at [872, 224] on div "RFQs Specs Designs Items Orders Customers Tools Analytics 11 99+ EM Ewelina Mac…" at bounding box center [488, 234] width 976 height 468
drag, startPoint x: 355, startPoint y: 68, endPoint x: 375, endPoint y: 74, distance: 21.0
click at [355, 69] on input "CBFM - 3" at bounding box center [346, 64] width 40 height 17
radio input "true"
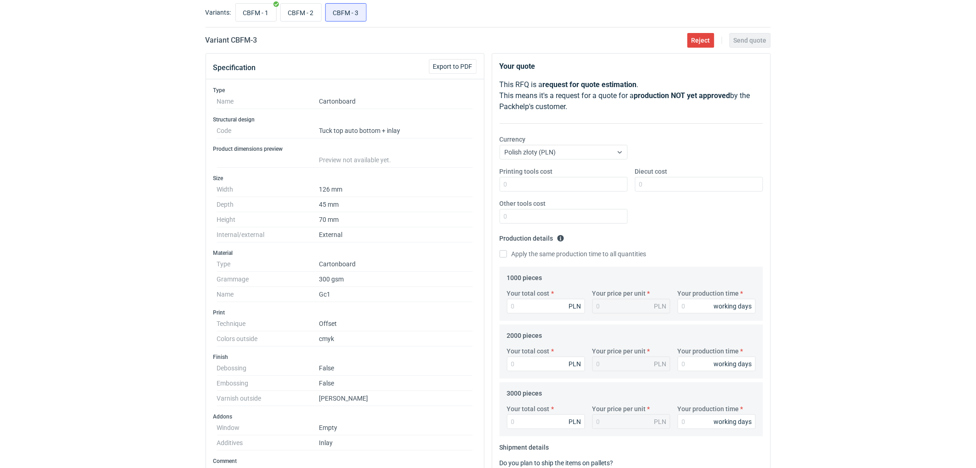
scroll to position [51, 0]
click at [657, 187] on input "Diecut cost" at bounding box center [699, 185] width 128 height 15
type input "480"
click at [258, 17] on input "CBFM - 1" at bounding box center [256, 13] width 40 height 17
radio input "true"
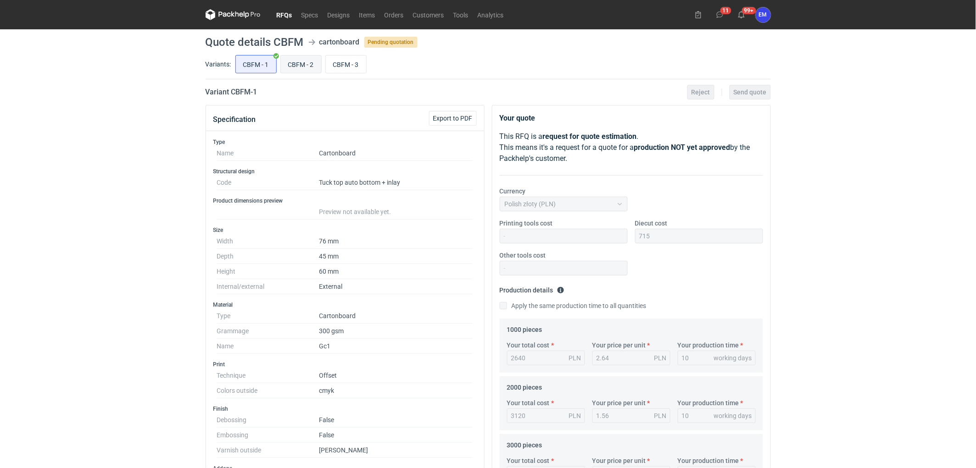
click at [291, 61] on input "CBFM - 2" at bounding box center [301, 64] width 40 height 17
radio input "true"
click at [259, 61] on input "CBFM - 1" at bounding box center [256, 64] width 40 height 17
radio input "true"
click at [722, 21] on button "11" at bounding box center [719, 14] width 15 height 15
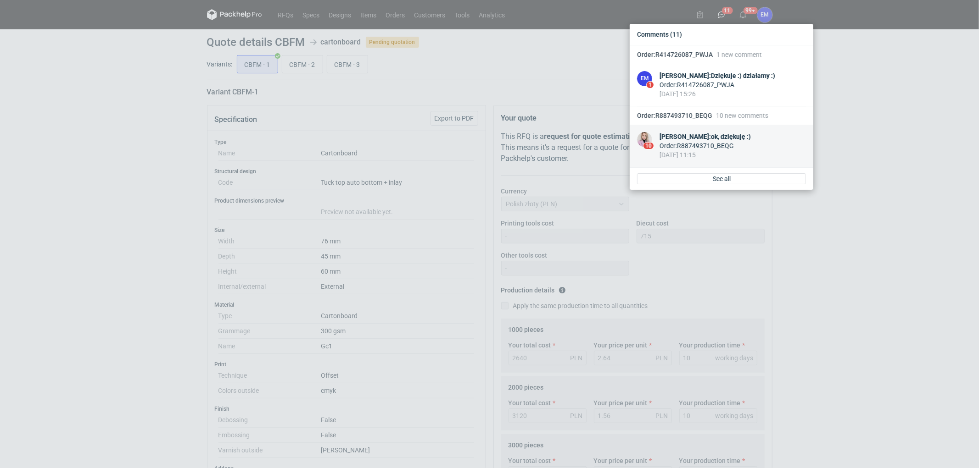
click at [639, 139] on img at bounding box center [644, 139] width 15 height 15
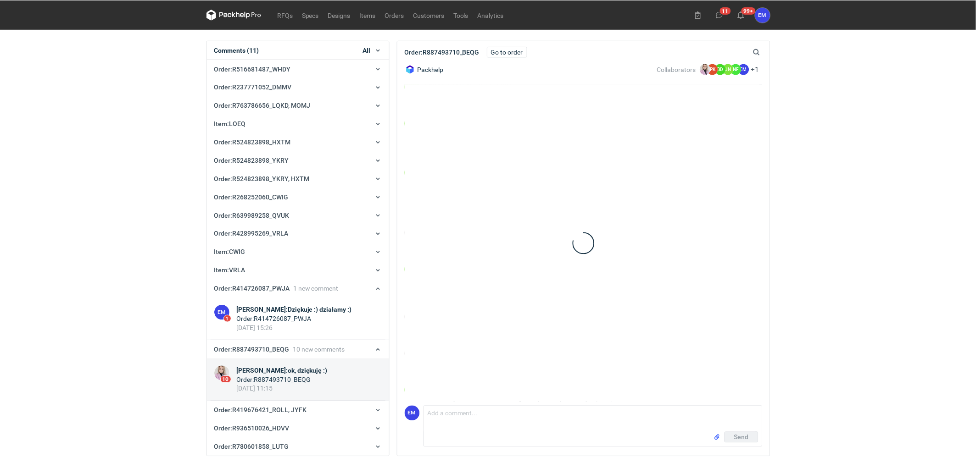
scroll to position [218, 0]
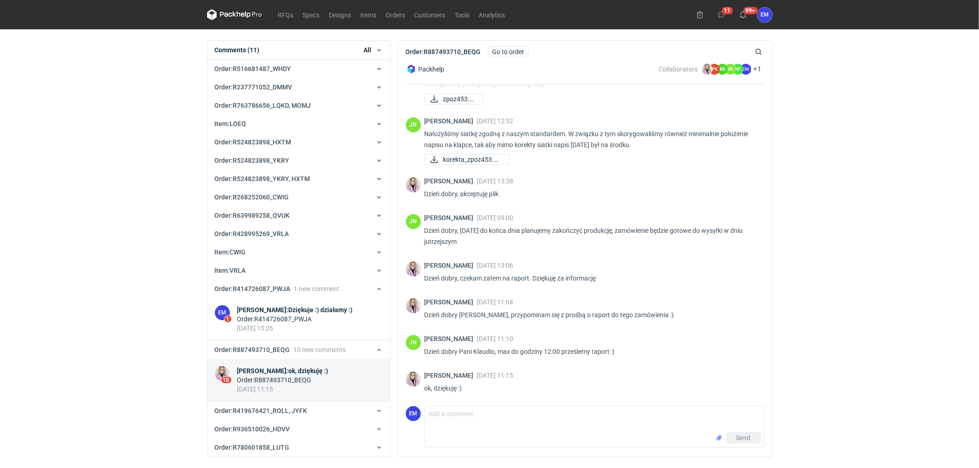
click at [221, 375] on img at bounding box center [222, 374] width 15 height 15
click at [416, 182] on img at bounding box center [413, 185] width 15 height 15
click at [411, 184] on img at bounding box center [413, 185] width 15 height 15
click at [704, 71] on img at bounding box center [706, 69] width 11 height 11
click at [710, 71] on figcaption "PK" at bounding box center [714, 69] width 11 height 11
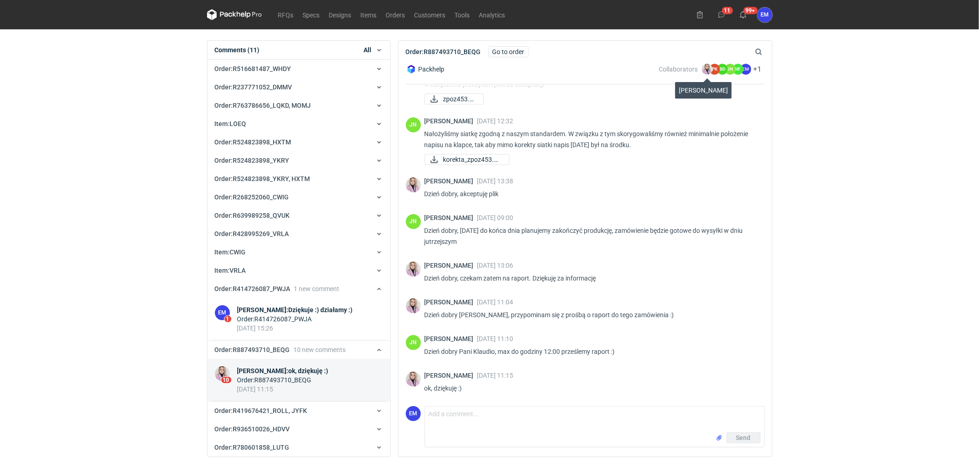
click at [707, 67] on img at bounding box center [706, 69] width 11 height 11
click at [249, 14] on icon at bounding box center [234, 14] width 55 height 11
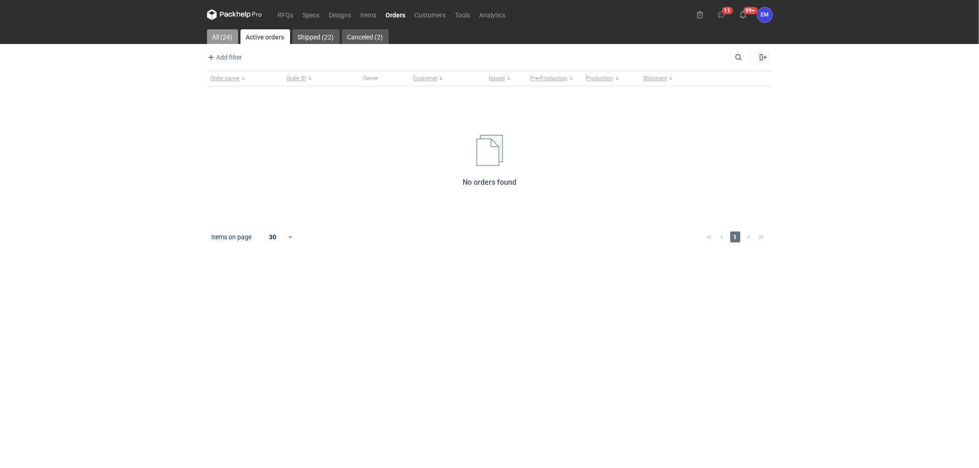
click at [214, 30] on link "All (24)" at bounding box center [222, 36] width 31 height 15
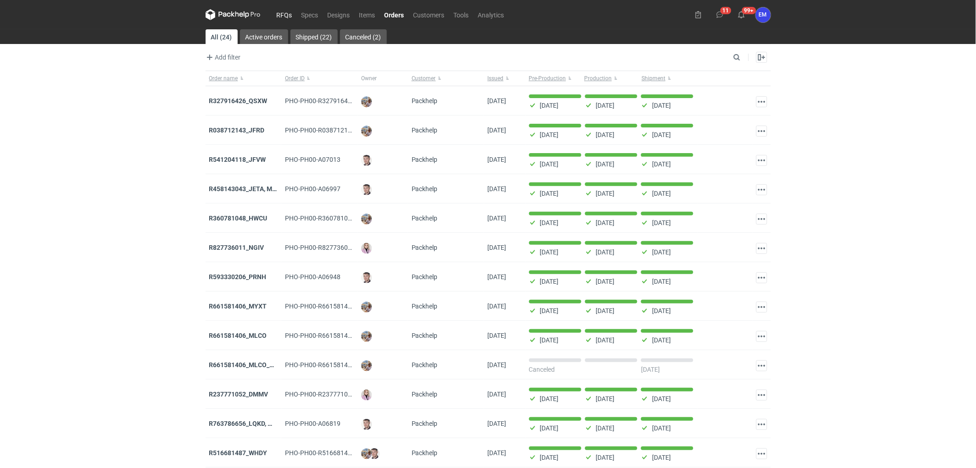
click at [285, 11] on link "RFQs" at bounding box center [284, 14] width 25 height 11
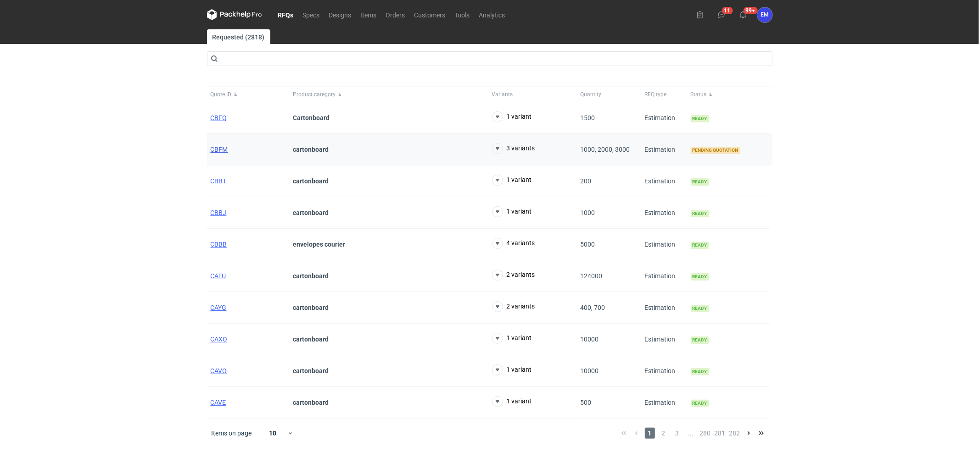
click at [218, 150] on span "CBFM" at bounding box center [219, 149] width 17 height 7
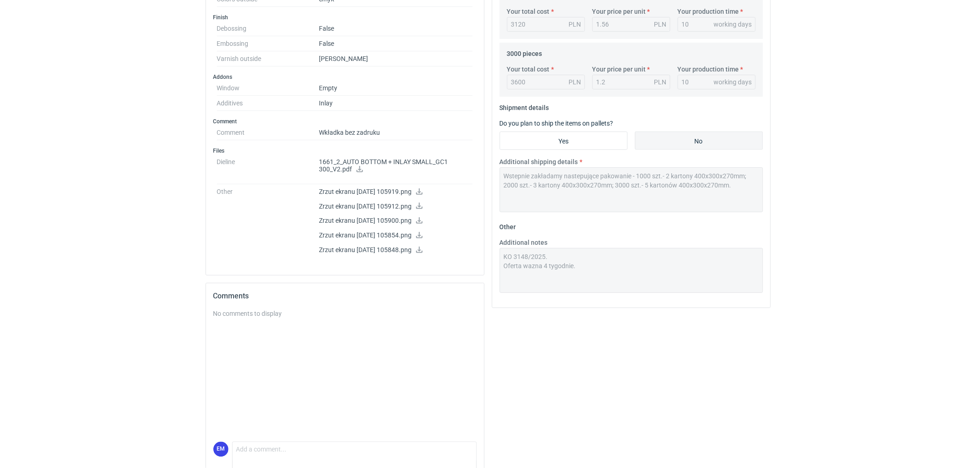
scroll to position [427, 0]
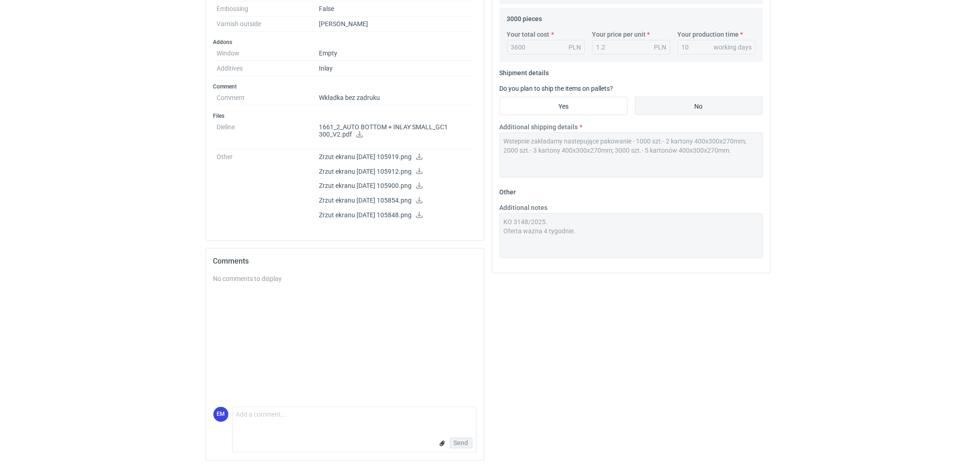
drag, startPoint x: 64, startPoint y: 226, endPoint x: 184, endPoint y: 368, distance: 185.9
click at [267, 423] on textarea "Comment message" at bounding box center [355, 417] width 244 height 19
type textarea "Pani Klaudio- proszę"
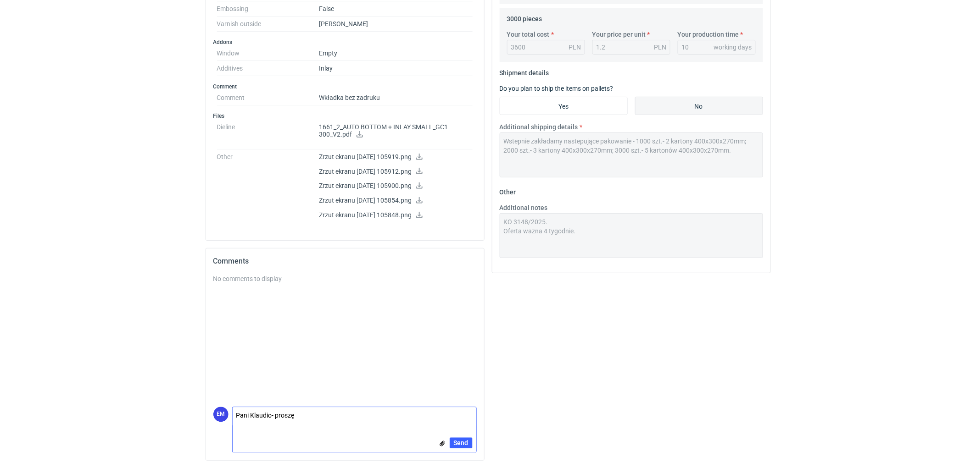
drag, startPoint x: 327, startPoint y: 420, endPoint x: 118, endPoint y: 425, distance: 208.8
drag, startPoint x: 184, startPoint y: 169, endPoint x: 180, endPoint y: 173, distance: 5.5
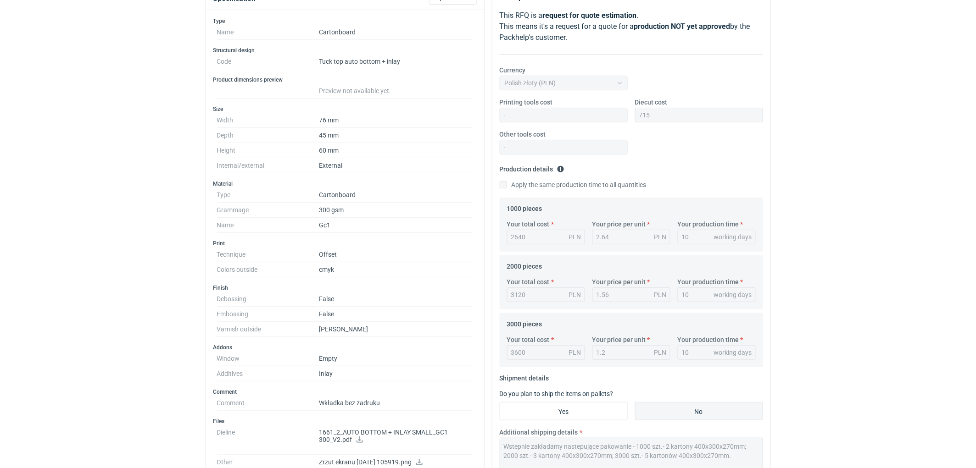
scroll to position [19, 0]
